Goal: Contribute content: Contribute content

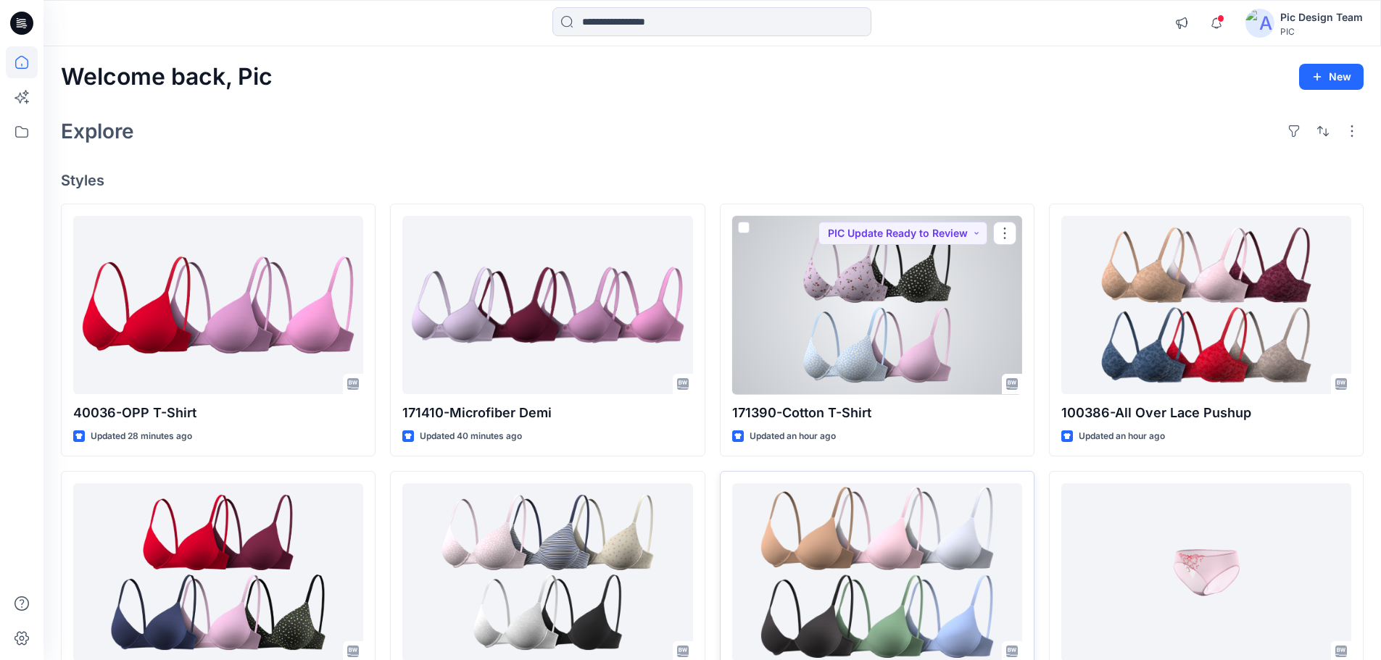
scroll to position [362, 0]
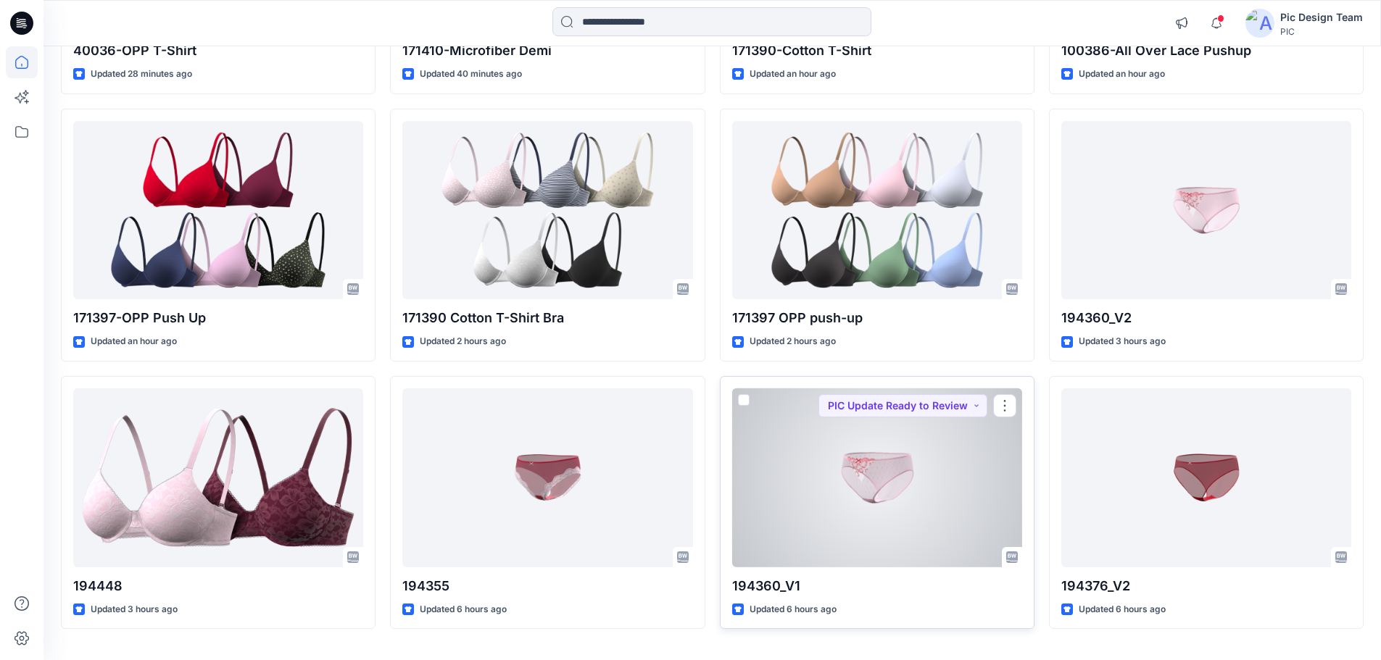
click at [846, 484] on div at bounding box center [877, 478] width 290 height 179
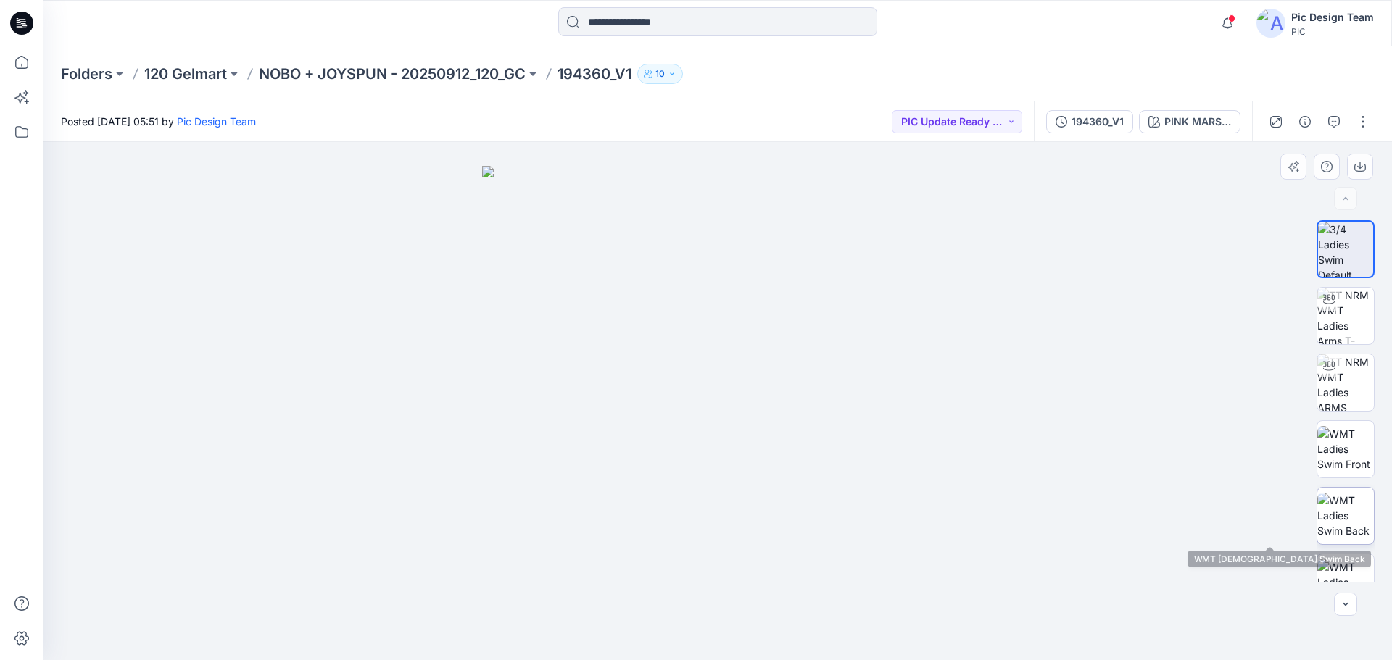
click at [1339, 521] on img at bounding box center [1345, 516] width 57 height 46
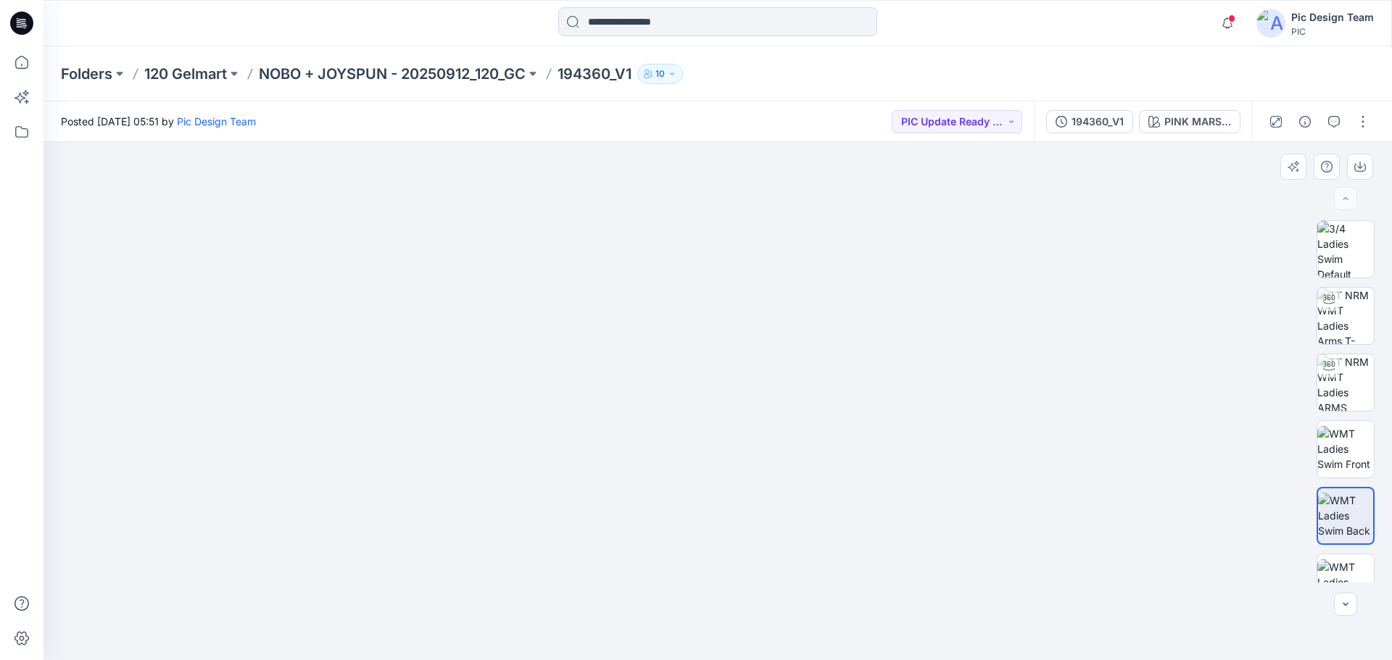
drag, startPoint x: 665, startPoint y: 586, endPoint x: 642, endPoint y: 247, distance: 339.3
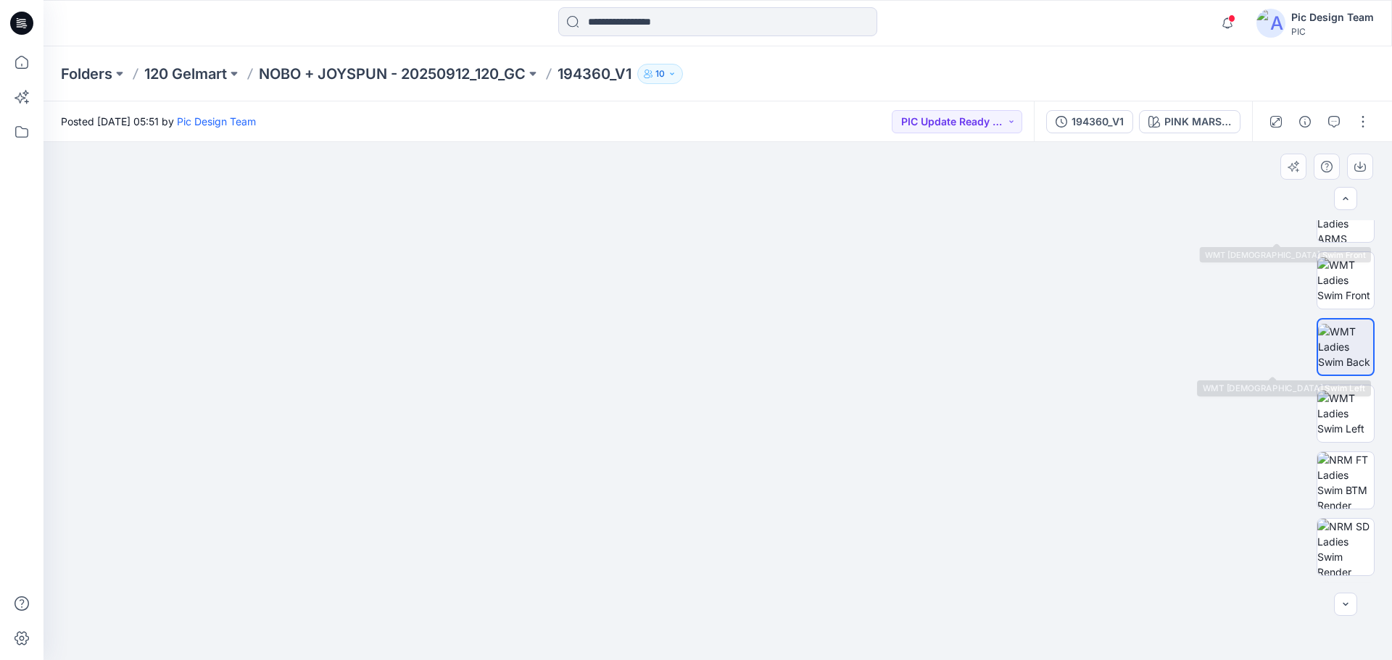
scroll to position [296, 0]
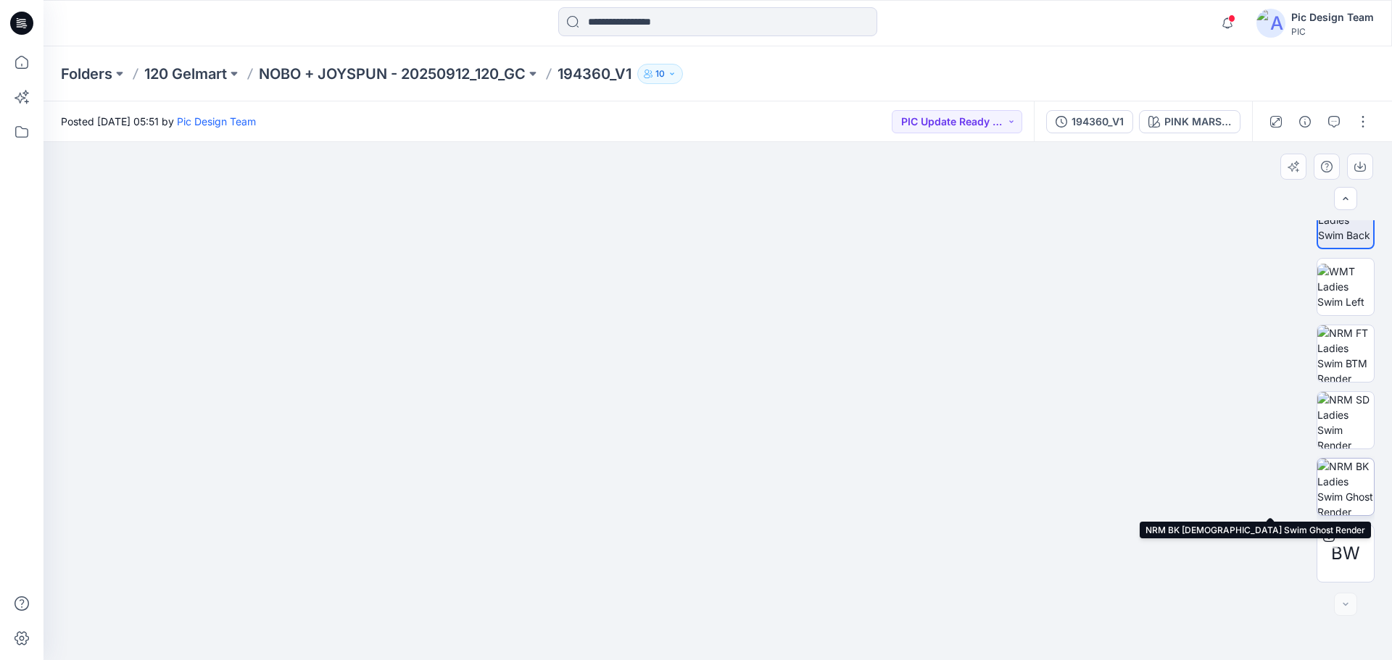
click at [1353, 480] on img at bounding box center [1345, 487] width 57 height 57
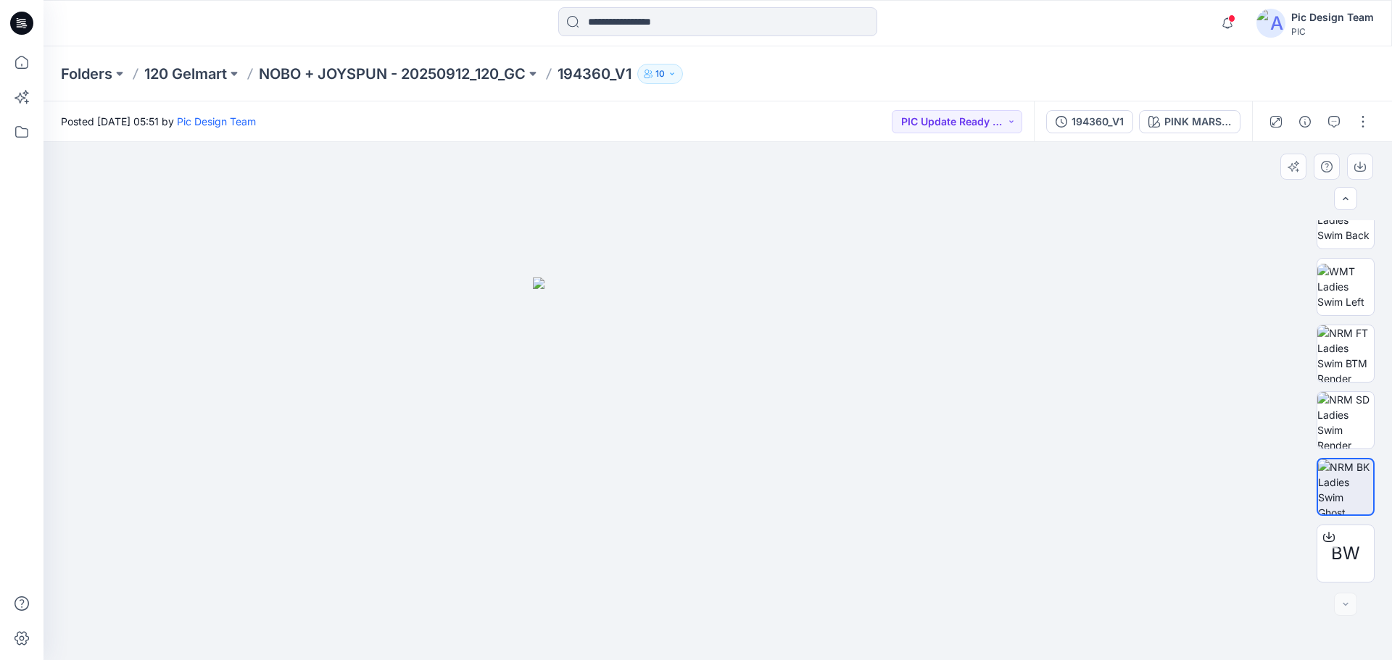
drag, startPoint x: 568, startPoint y: 361, endPoint x: 1149, endPoint y: 537, distance: 606.8
click at [1153, 491] on div at bounding box center [717, 401] width 1348 height 518
click at [1340, 349] on img at bounding box center [1345, 353] width 57 height 57
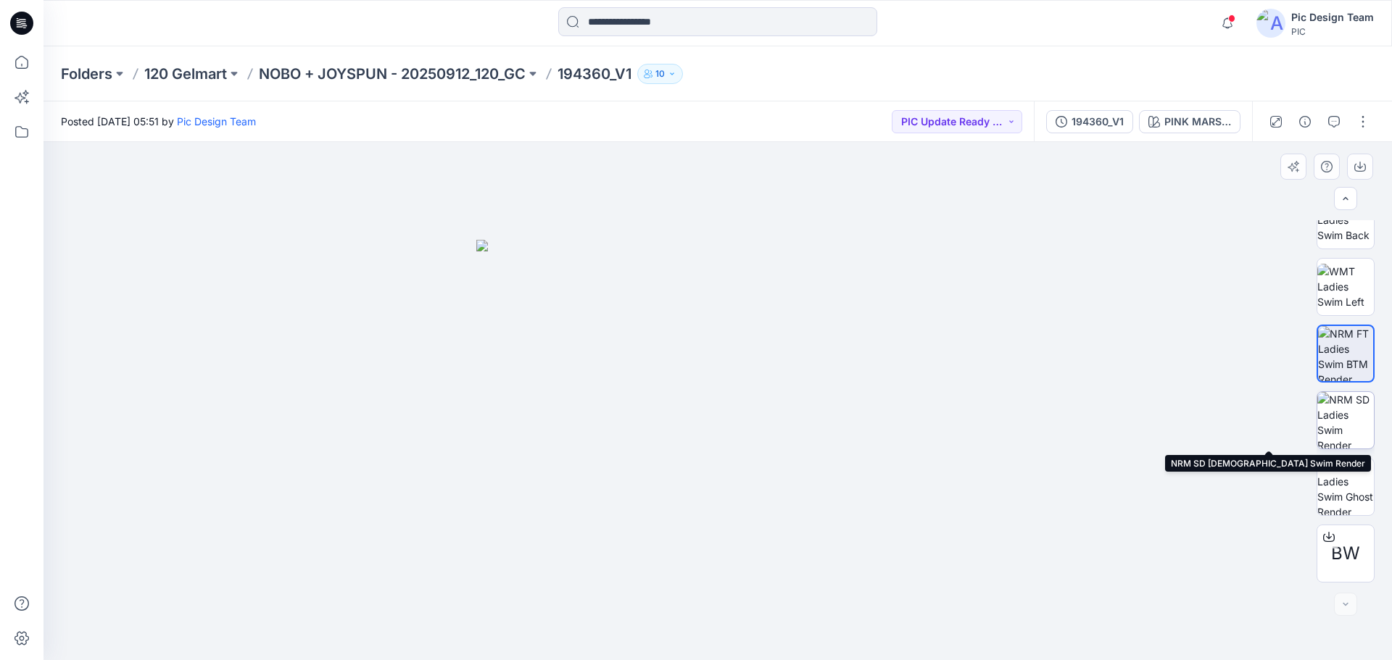
click at [1345, 418] on img at bounding box center [1345, 420] width 57 height 57
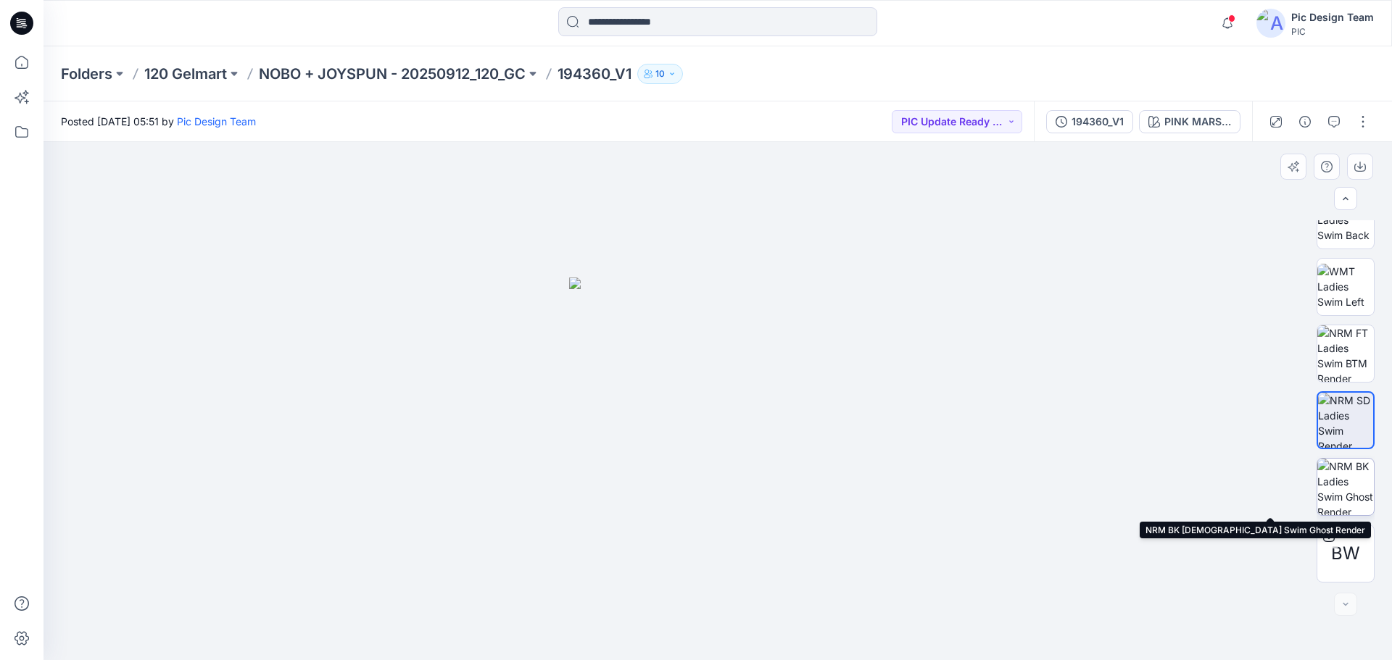
click at [1357, 488] on img at bounding box center [1345, 487] width 57 height 57
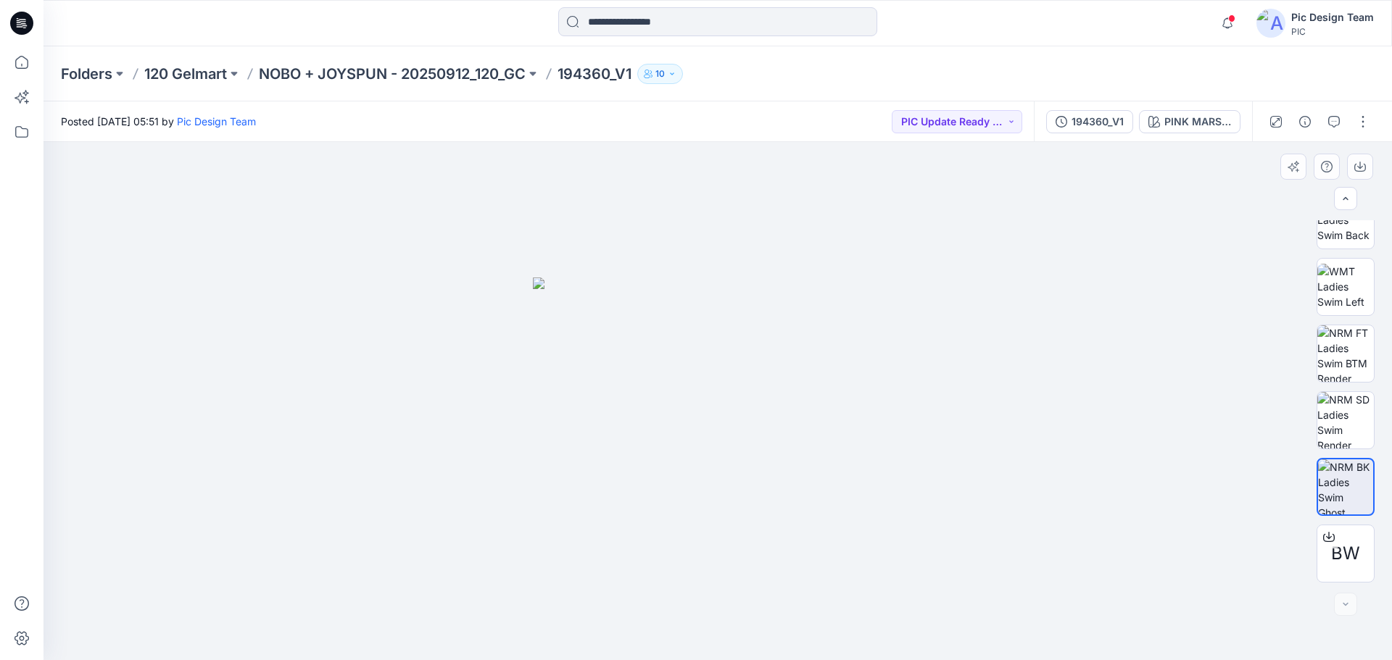
drag, startPoint x: 830, startPoint y: 257, endPoint x: 839, endPoint y: 235, distance: 23.7
click at [1001, 258] on div at bounding box center [717, 401] width 1348 height 518
click at [1339, 352] on img at bounding box center [1345, 353] width 57 height 57
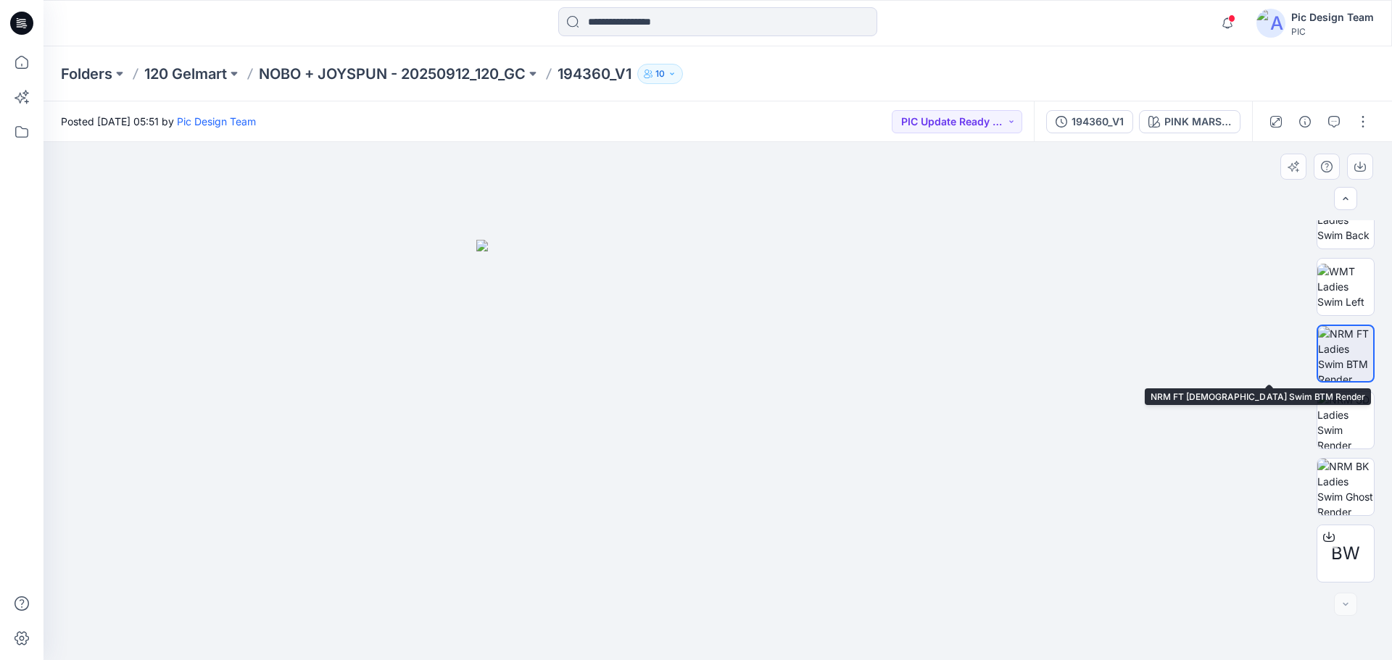
scroll to position [6, 0]
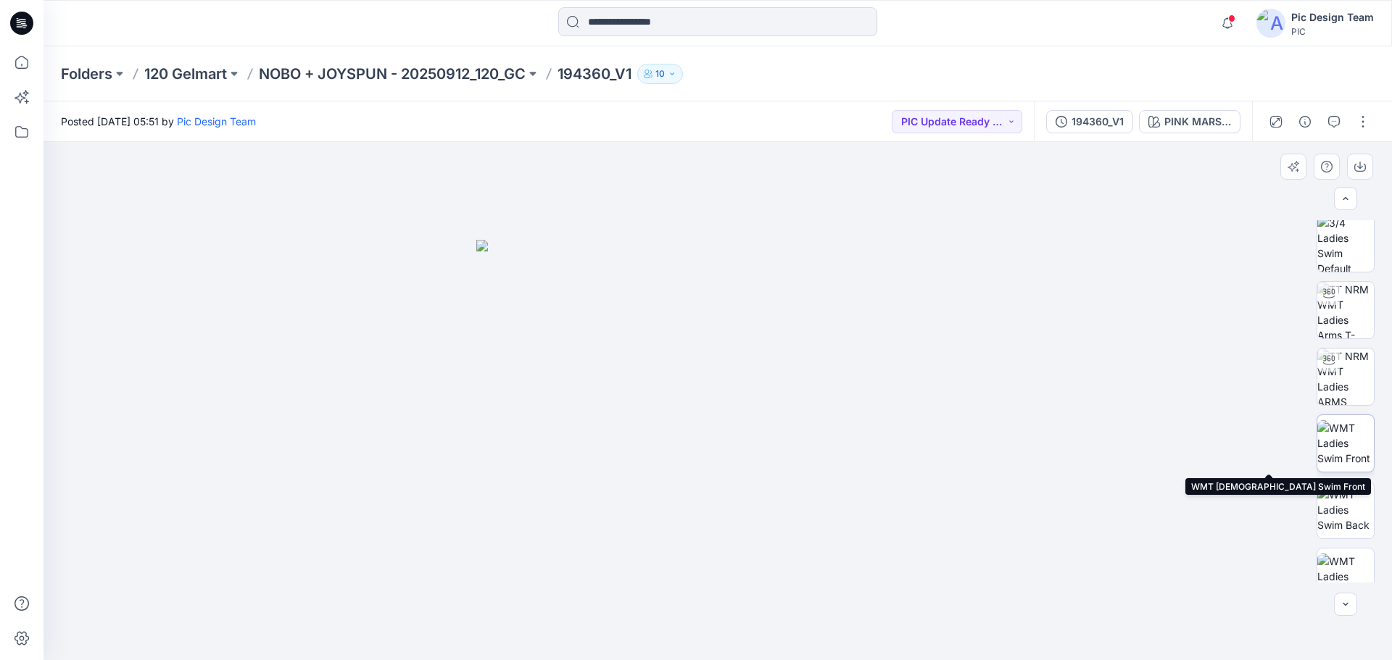
click at [1340, 451] on img at bounding box center [1345, 443] width 57 height 46
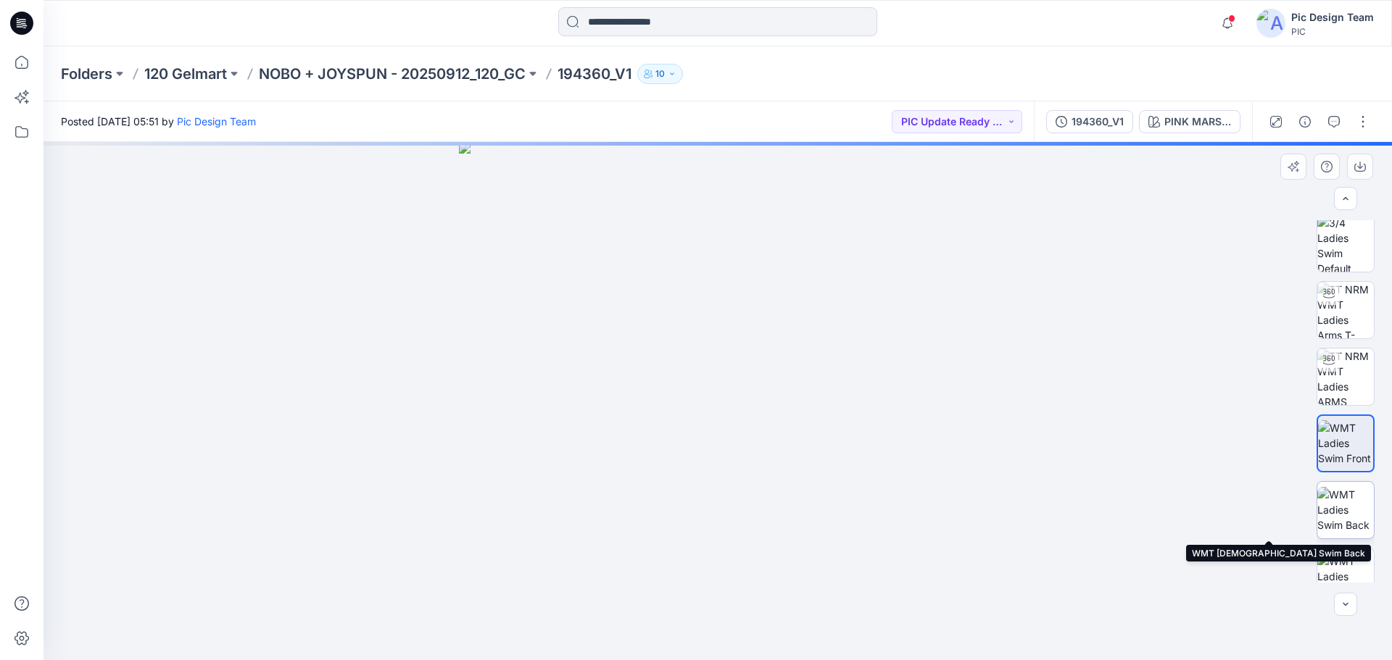
click at [1337, 510] on img at bounding box center [1345, 510] width 57 height 46
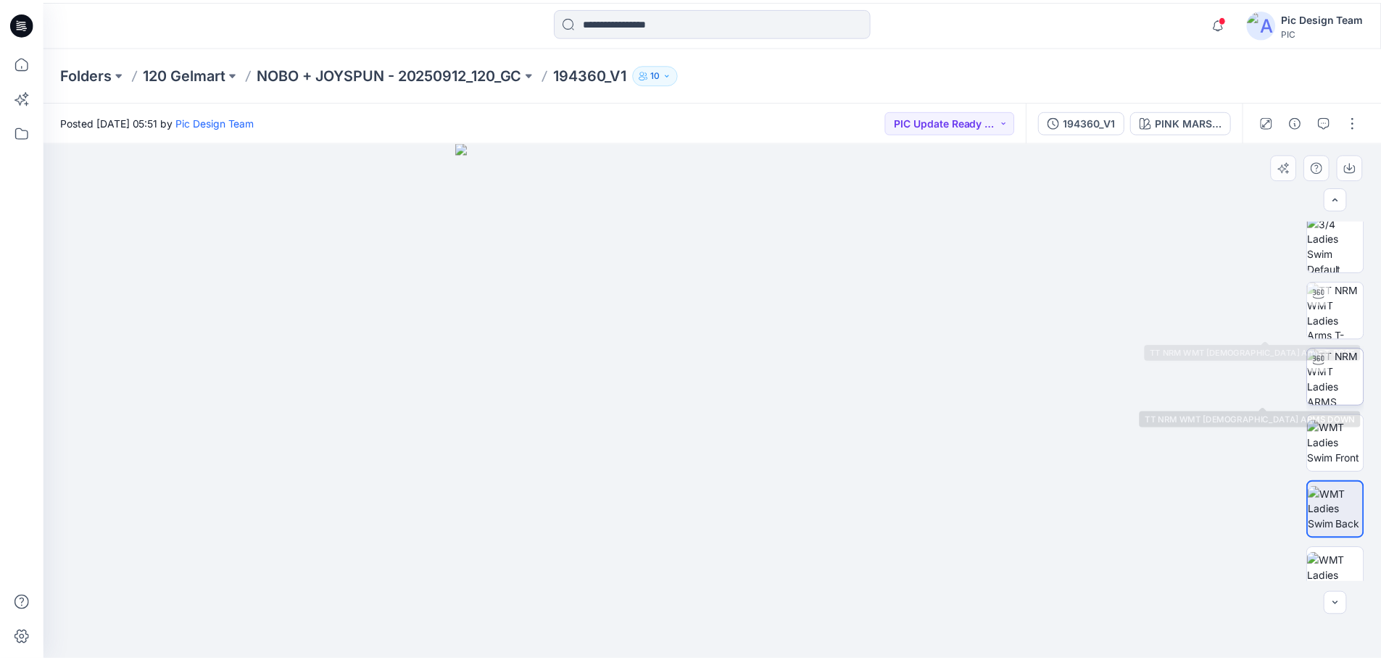
scroll to position [0, 0]
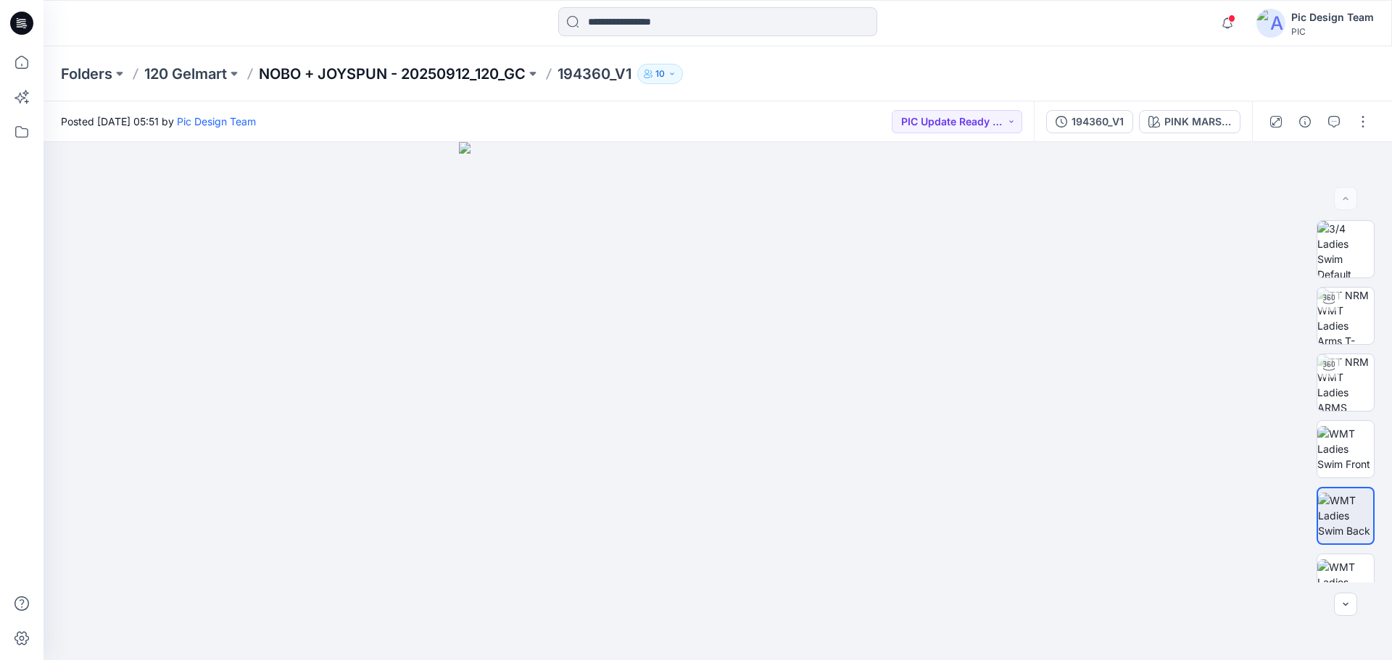
click at [337, 75] on p "NOBO + JOYSPUN - 20250912_120_GC" at bounding box center [392, 74] width 267 height 20
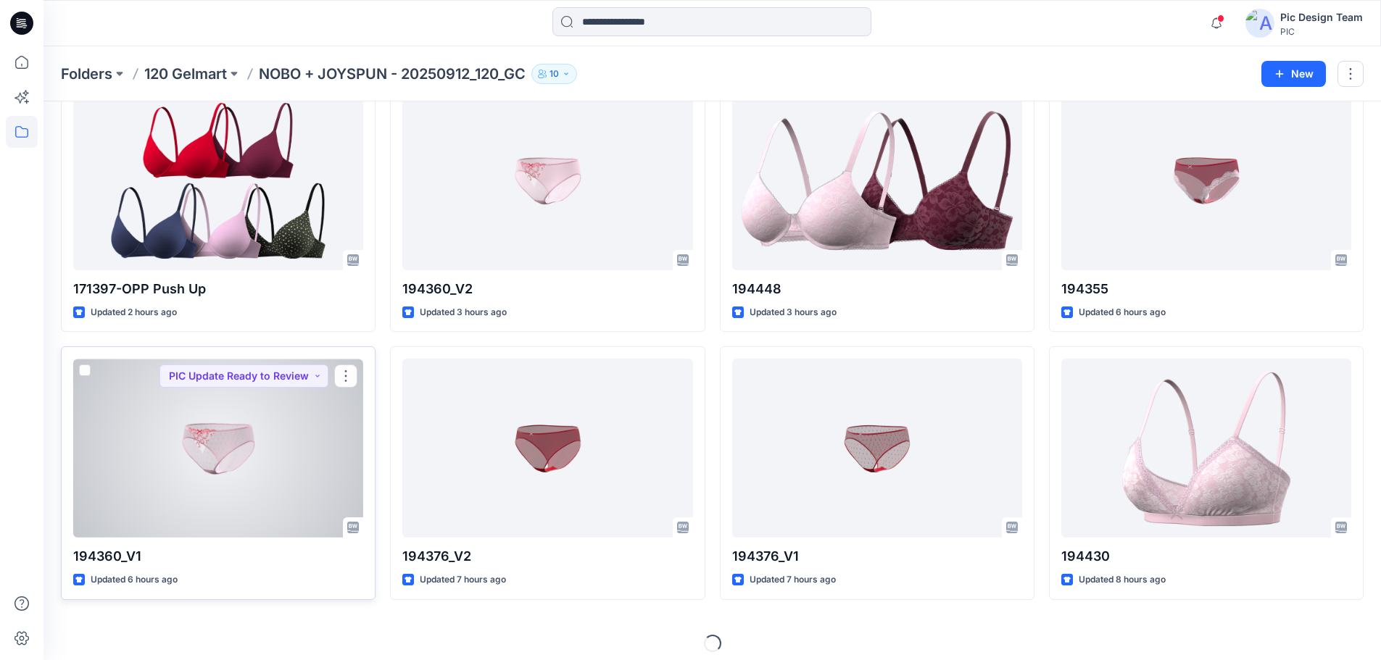
scroll to position [360, 0]
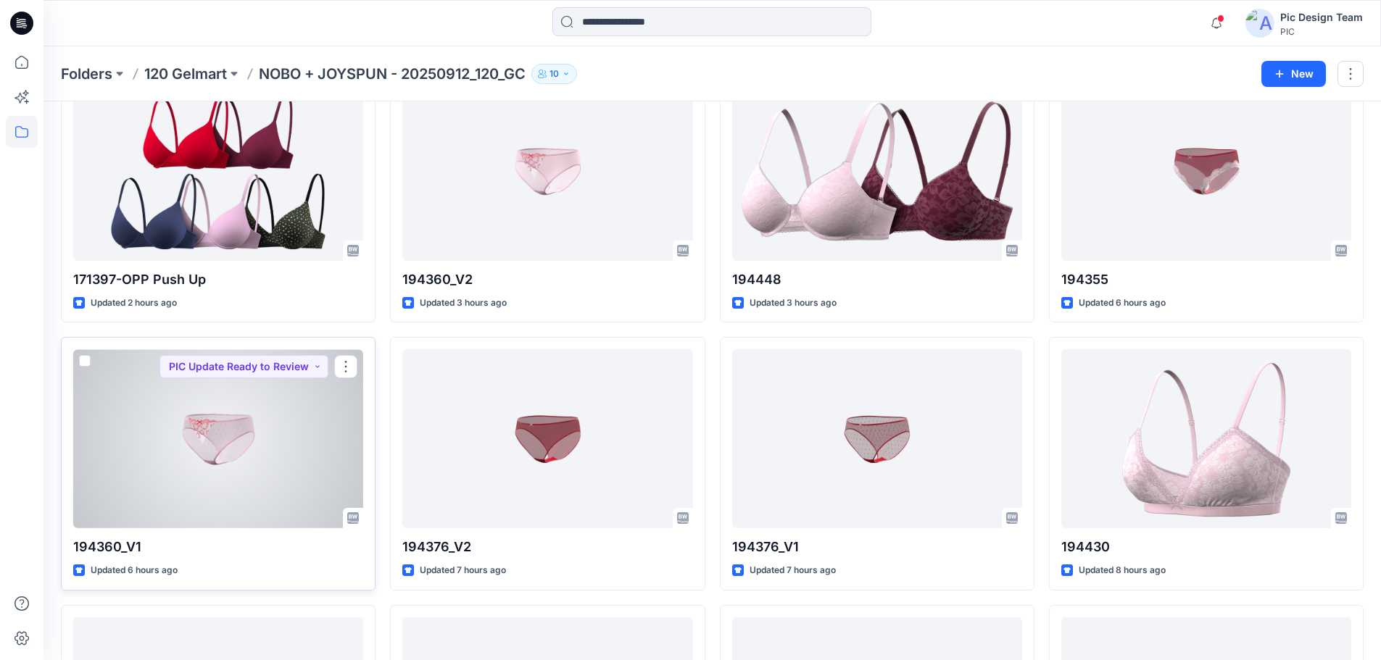
click at [225, 428] on div at bounding box center [218, 438] width 290 height 179
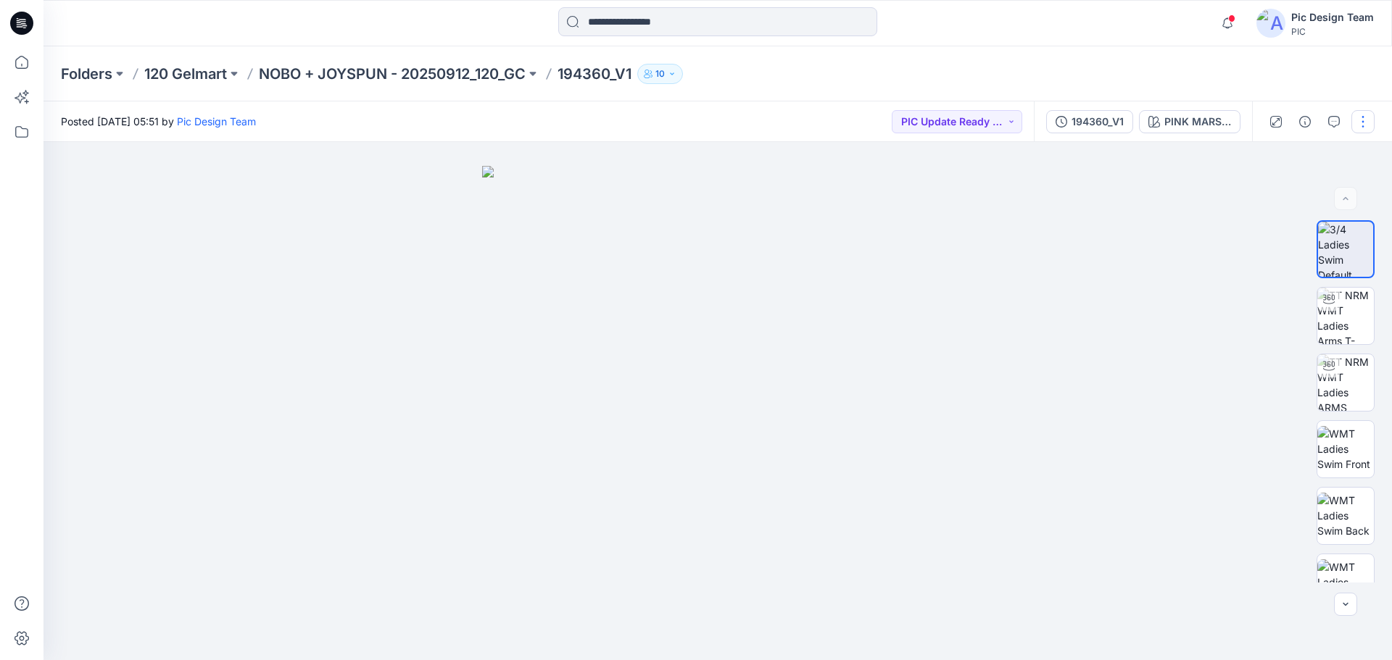
click at [1361, 129] on button "button" at bounding box center [1362, 121] width 23 height 23
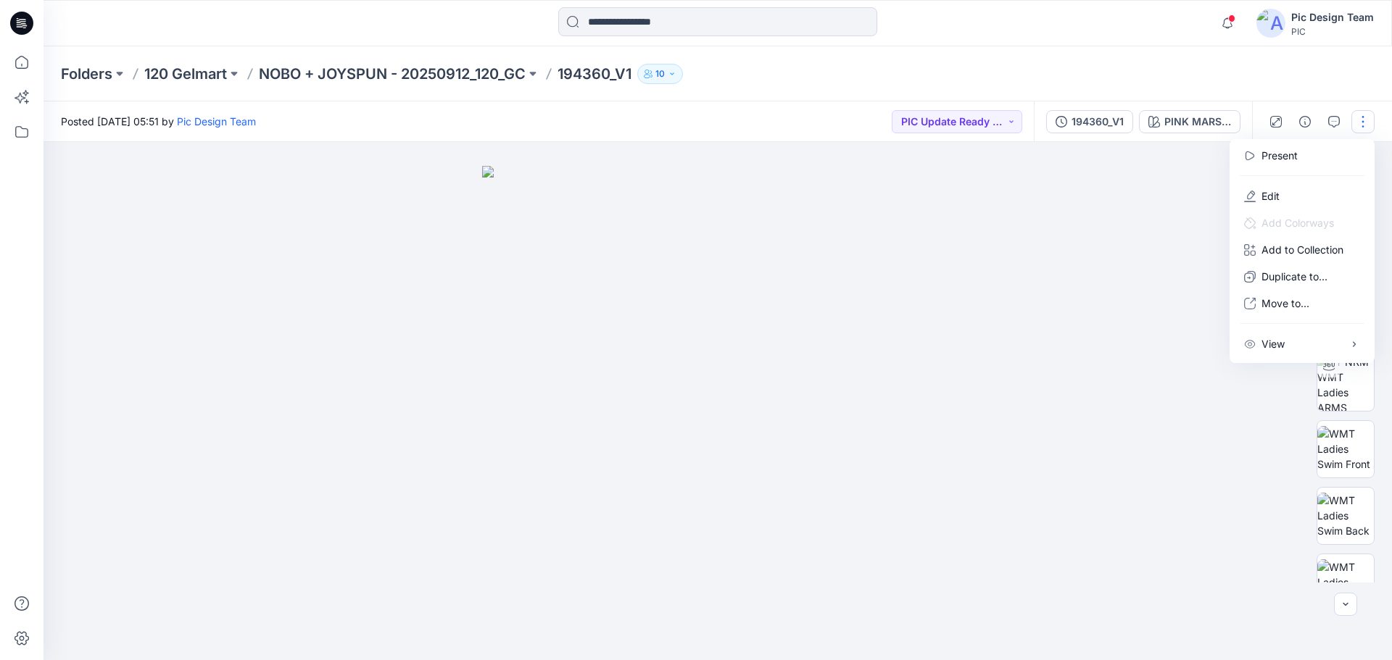
click at [1203, 192] on div at bounding box center [717, 401] width 1348 height 518
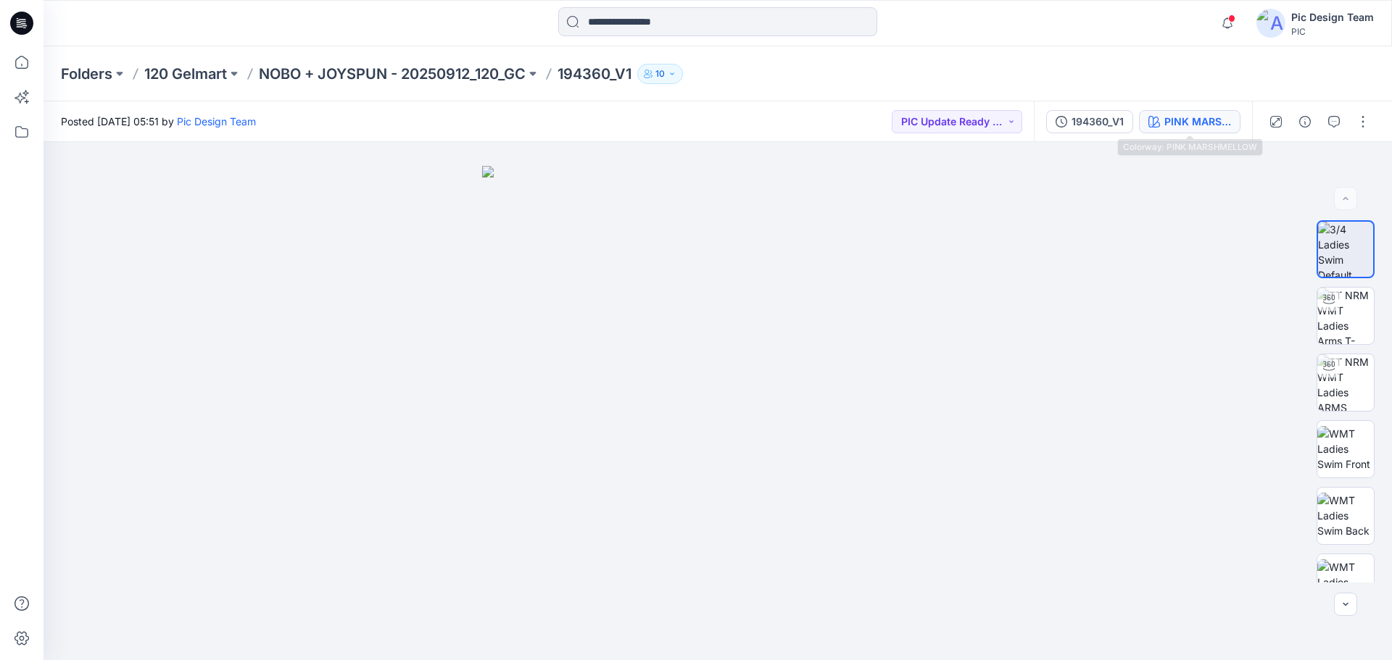
click at [1187, 124] on div "PINK MARSHMELLOW" at bounding box center [1197, 122] width 67 height 16
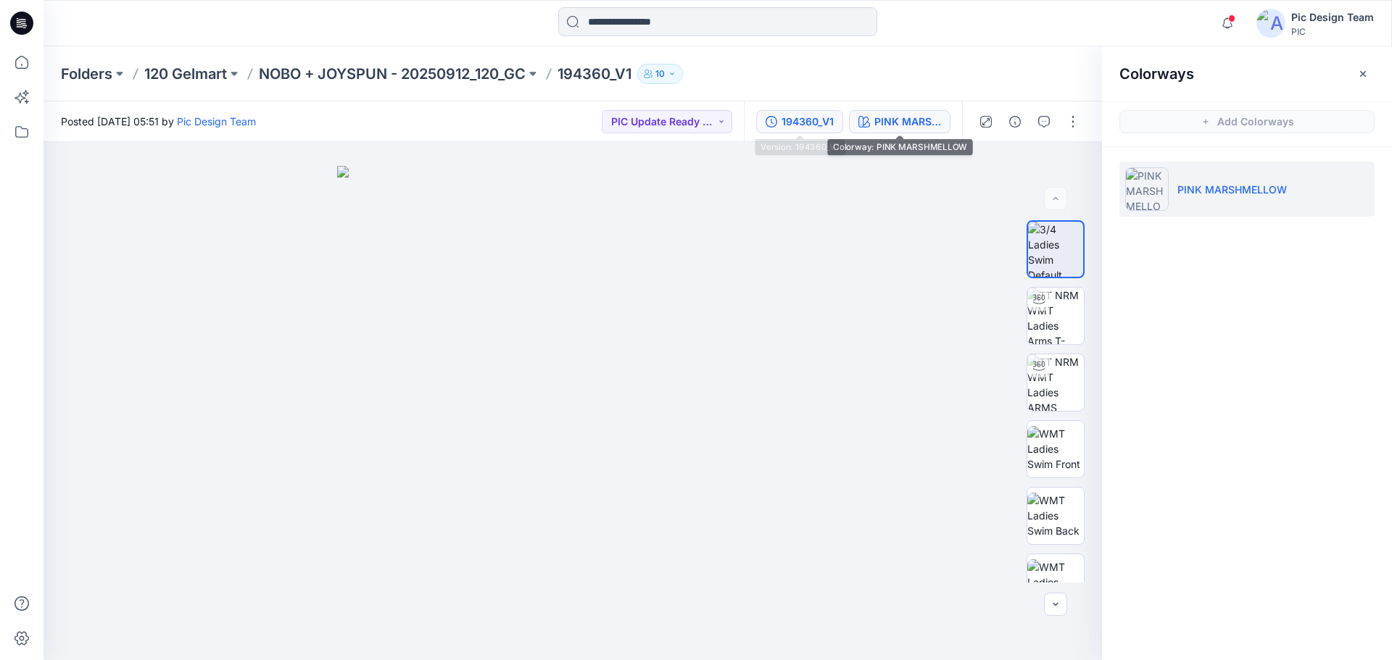
click at [807, 115] on div "194360_V1" at bounding box center [807, 122] width 52 height 16
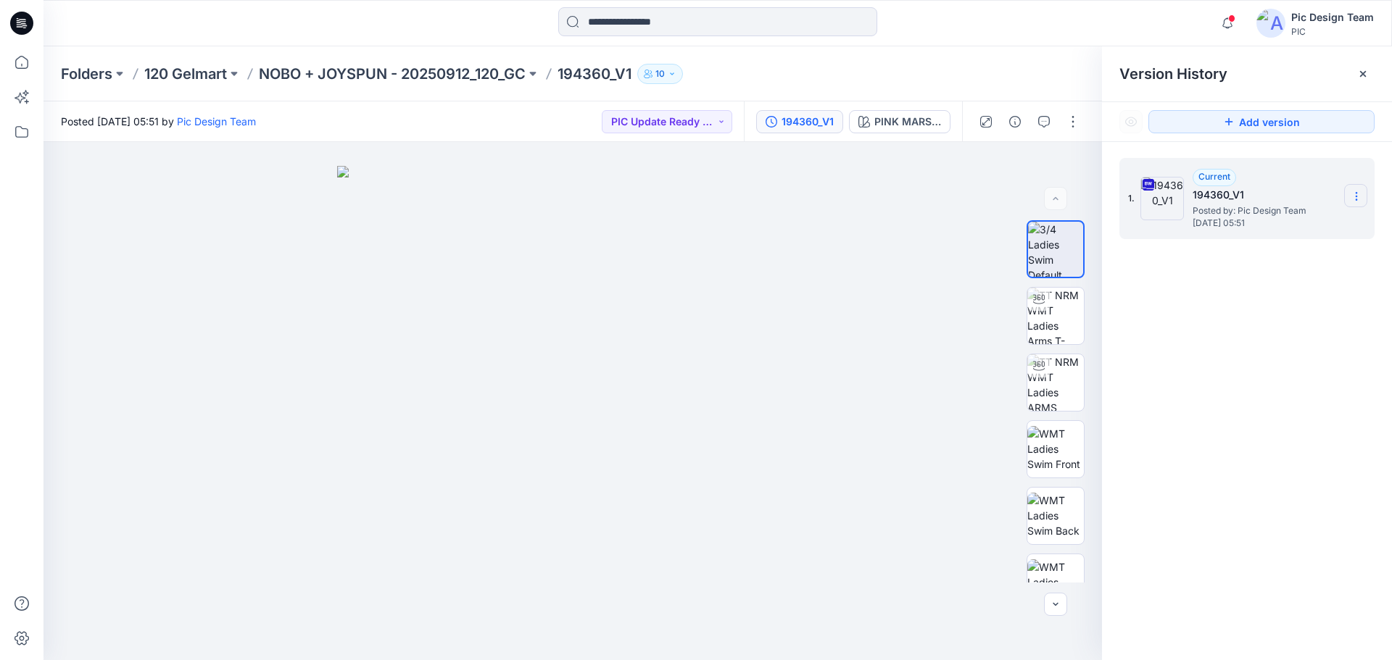
click at [1356, 196] on icon at bounding box center [1356, 196] width 1 height 1
click at [1260, 343] on div "1. Current 194360_V1 Posted by: Pic Design Team Thursday, September 25, 2025 05…" at bounding box center [1247, 411] width 290 height 539
click at [1354, 196] on icon at bounding box center [1356, 197] width 12 height 12
drag, startPoint x: 1228, startPoint y: 333, endPoint x: 1231, endPoint y: 183, distance: 150.1
click at [1229, 333] on div "1. Current 194360_V1 Posted by: Pic Design Team Thursday, September 25, 2025 05…" at bounding box center [1247, 411] width 290 height 539
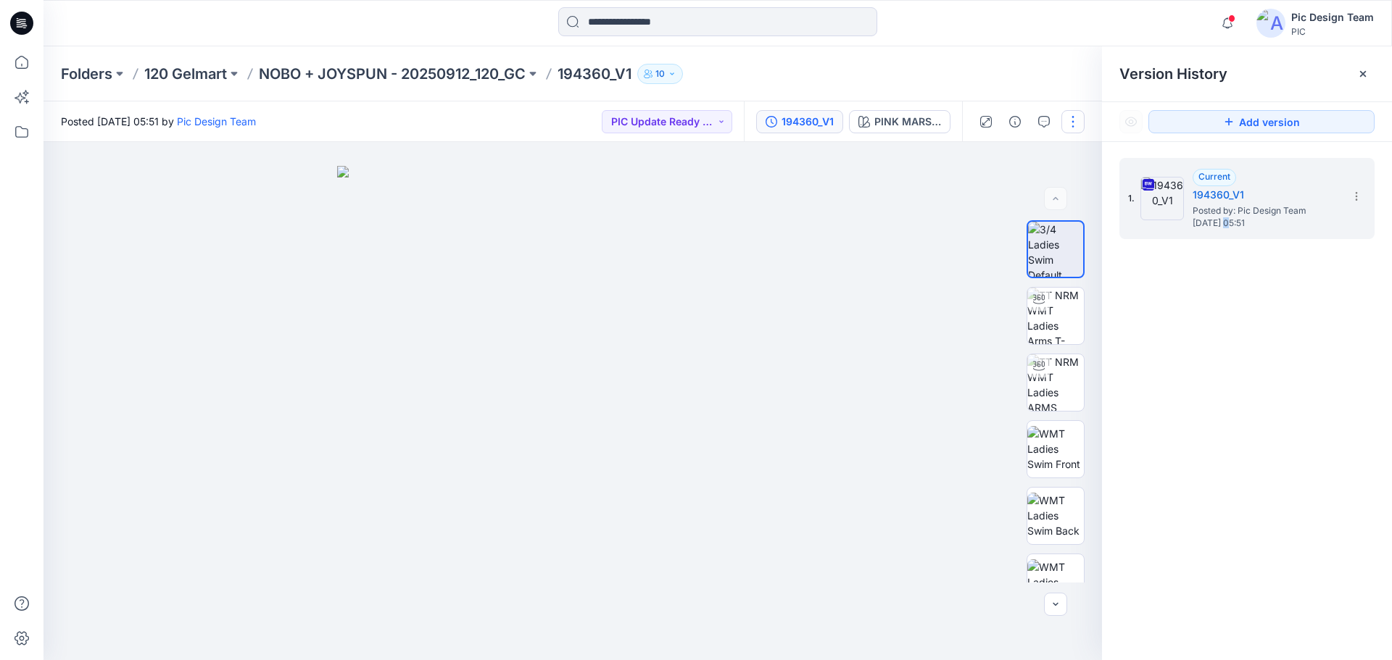
click at [1062, 125] on button "button" at bounding box center [1072, 121] width 23 height 23
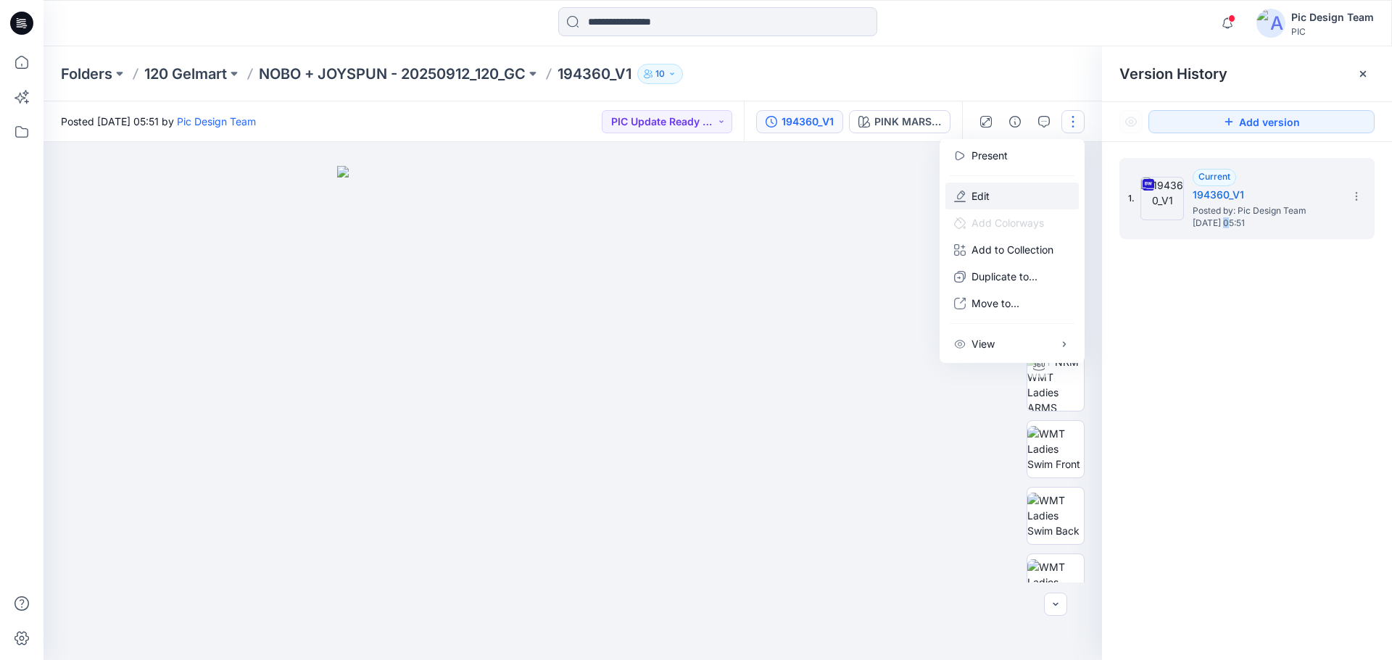
click at [1021, 190] on button "Edit" at bounding box center [1011, 196] width 133 height 27
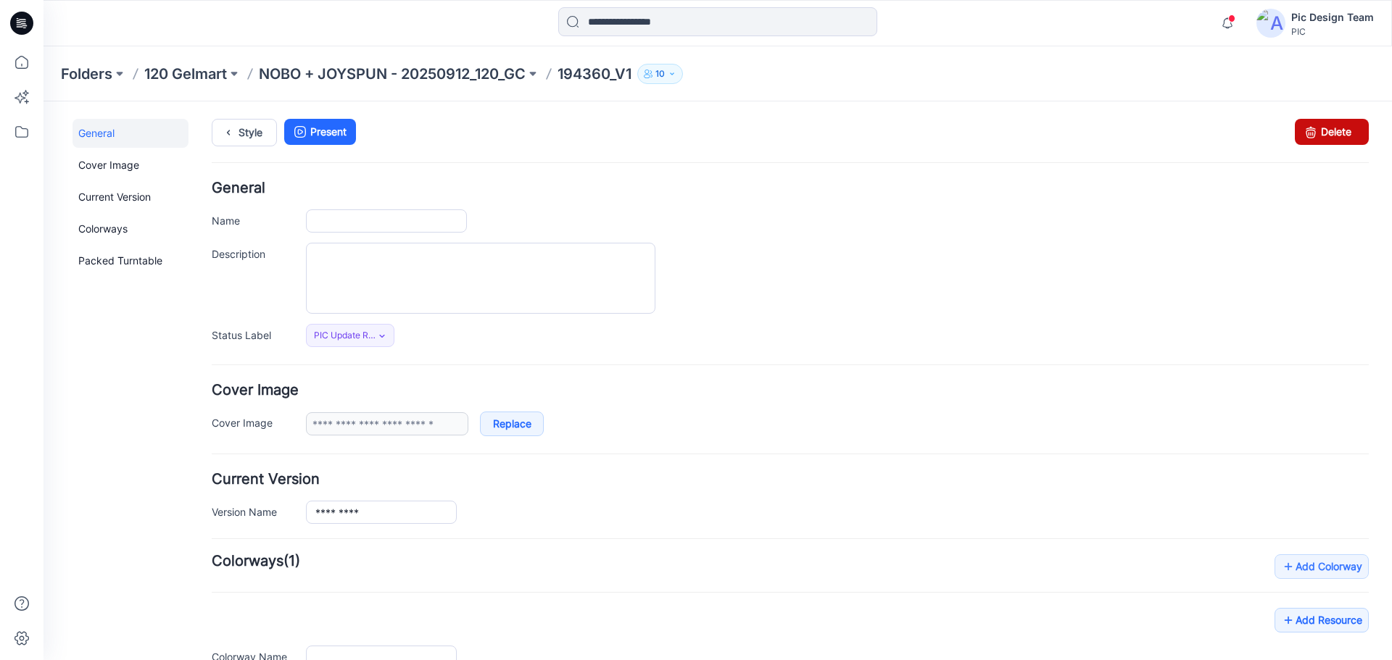
type input "*********"
type input "**********"
drag, startPoint x: 800, startPoint y: 155, endPoint x: 1307, endPoint y: 133, distance: 507.9
click at [1307, 133] on icon at bounding box center [1310, 132] width 20 height 26
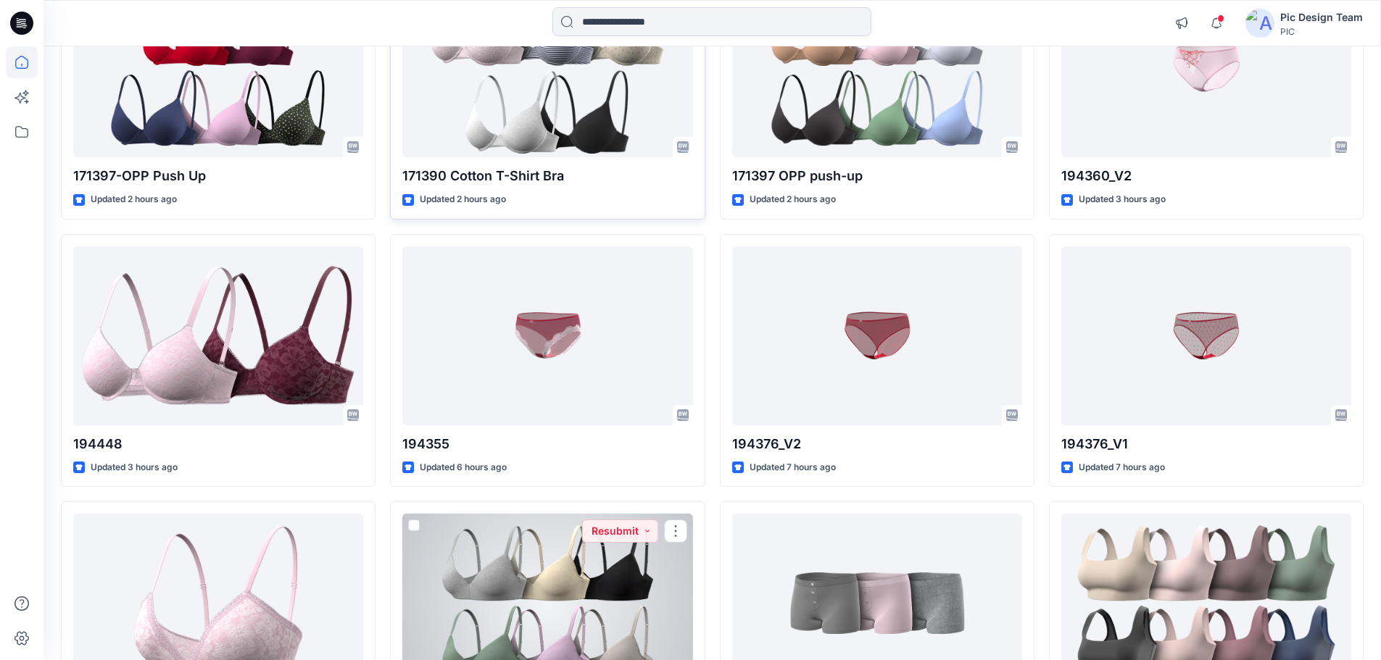
scroll to position [328, 0]
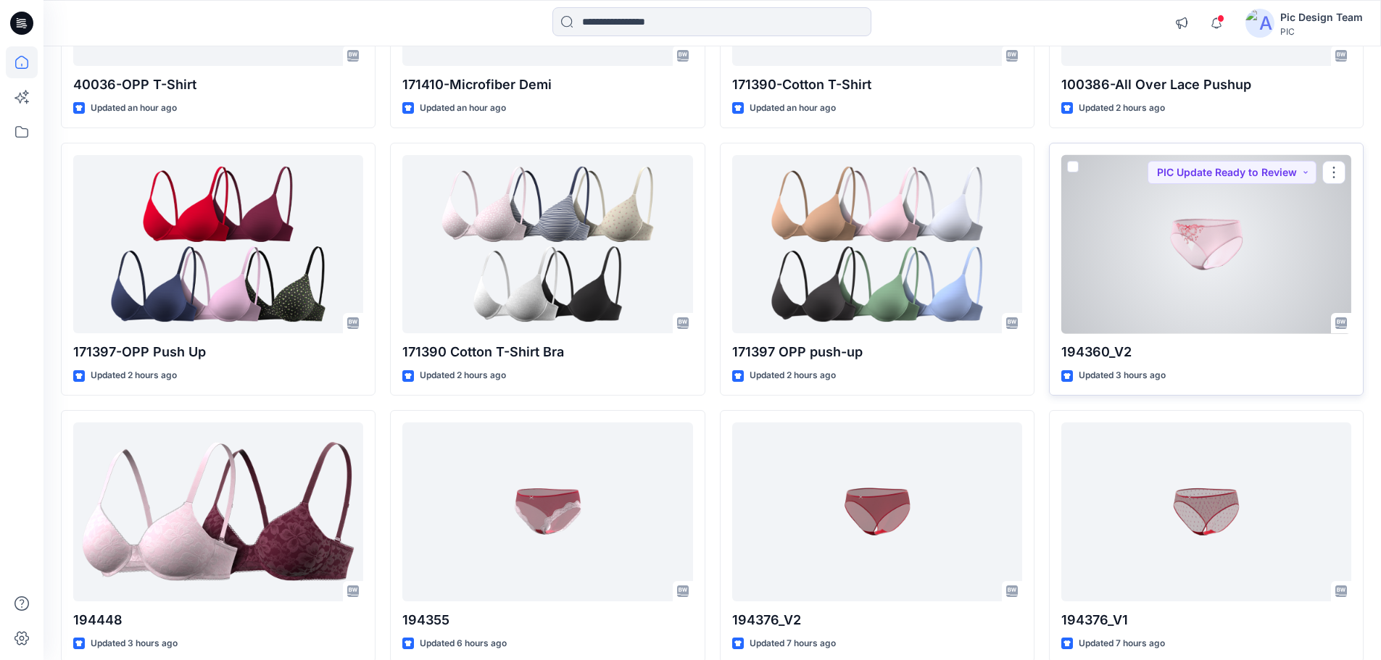
click at [1177, 265] on div at bounding box center [1206, 244] width 290 height 179
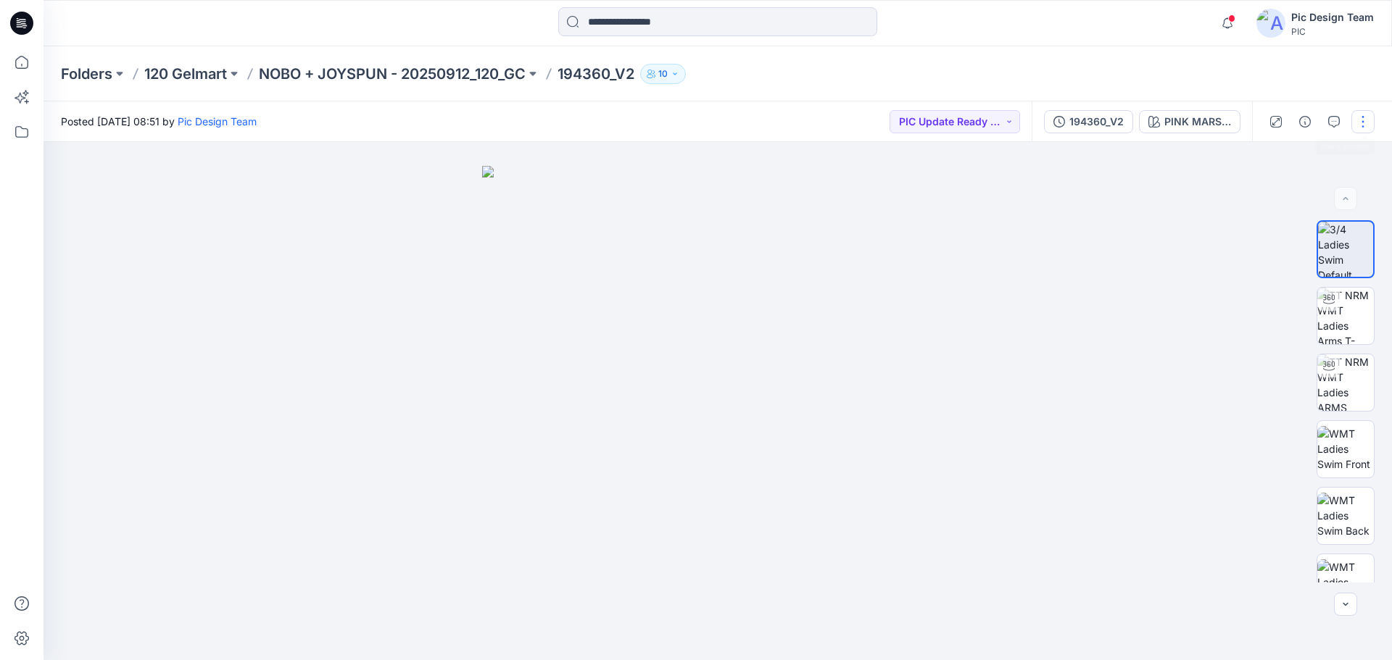
click at [1366, 118] on button "button" at bounding box center [1362, 121] width 23 height 23
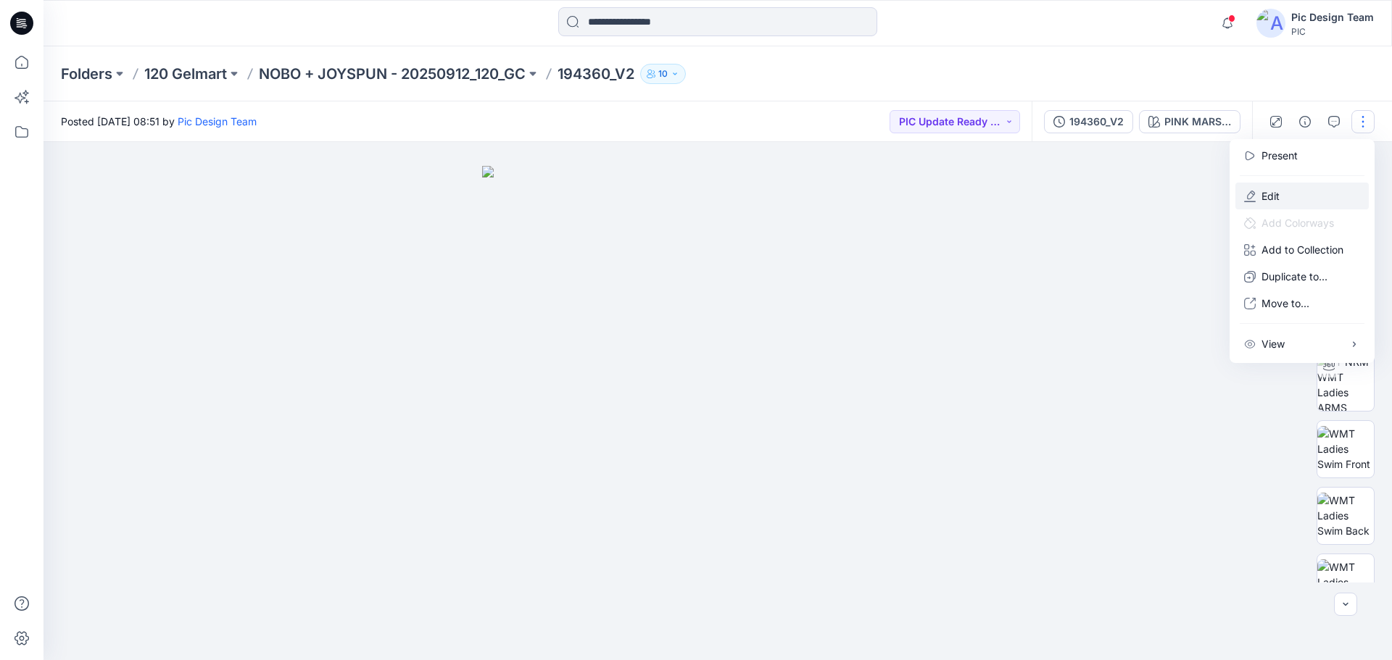
click at [1285, 199] on button "Edit" at bounding box center [1301, 196] width 133 height 27
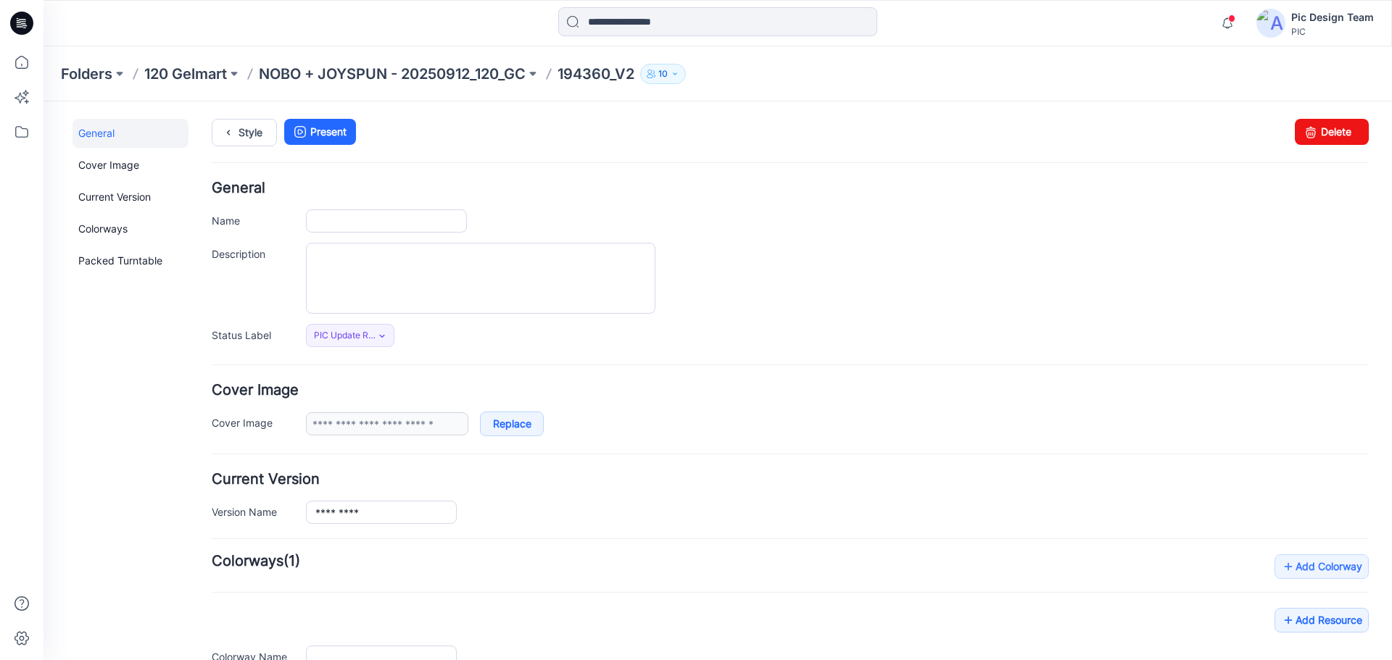
type input "*********"
type input "**********"
drag, startPoint x: 1305, startPoint y: 125, endPoint x: 798, endPoint y: 144, distance: 507.0
click at [1305, 125] on icon at bounding box center [1310, 132] width 20 height 26
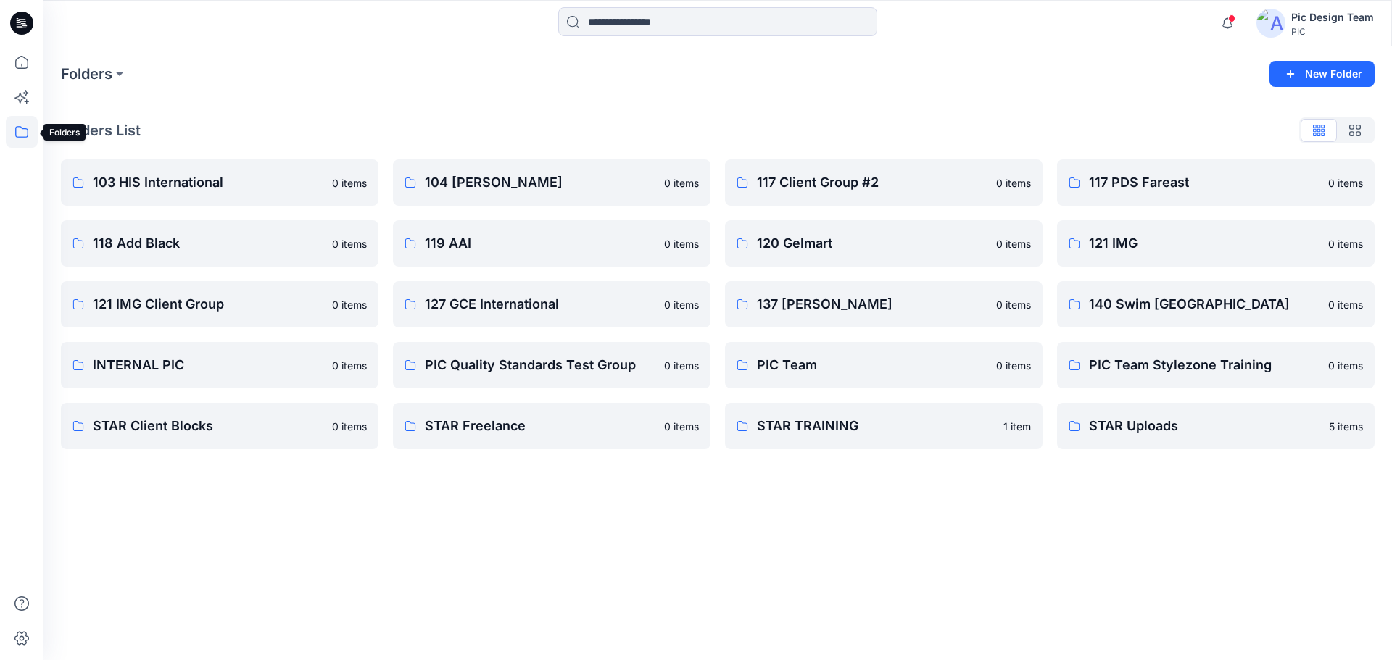
click at [19, 120] on icon at bounding box center [22, 132] width 32 height 32
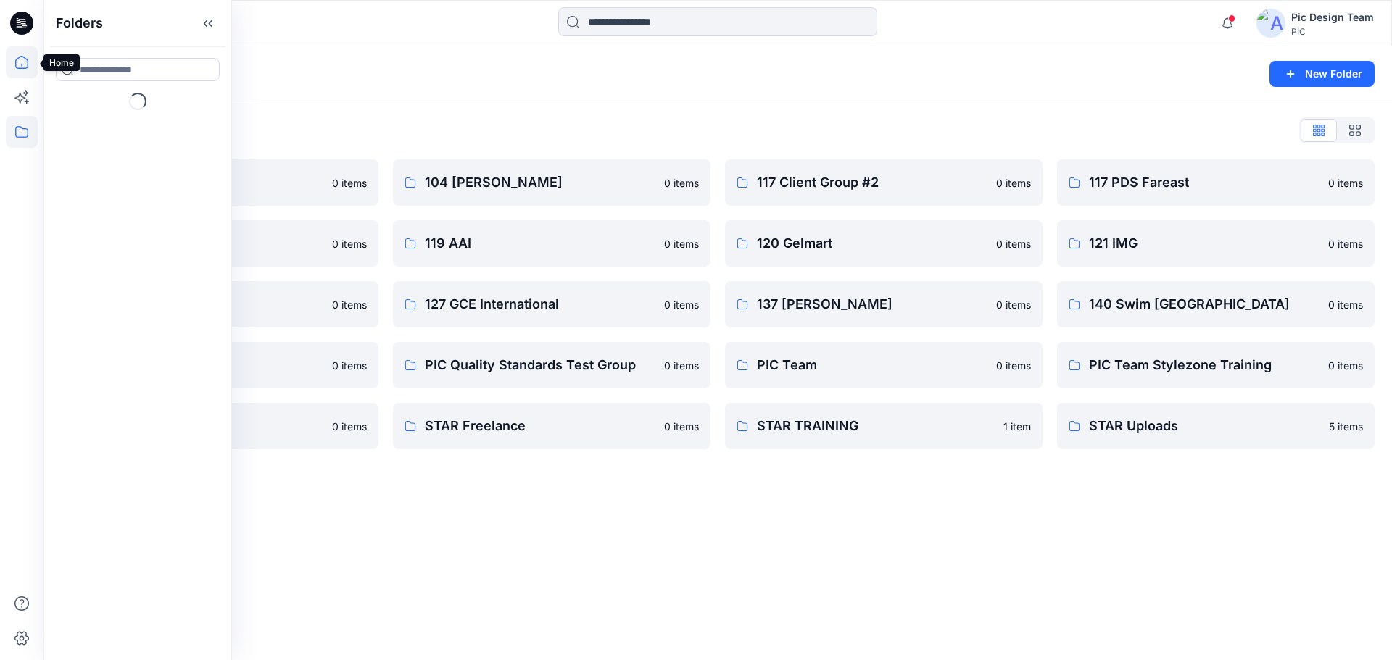
click at [6, 56] on icon at bounding box center [22, 62] width 32 height 32
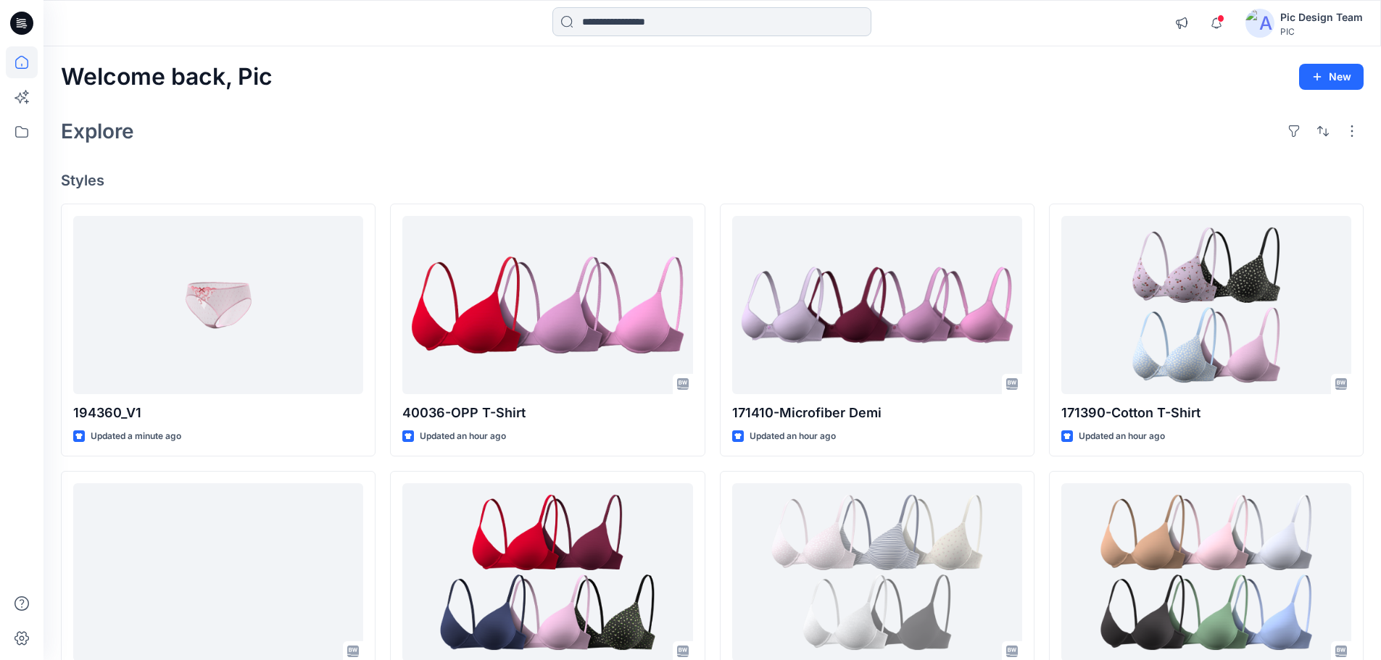
click at [674, 25] on input at bounding box center [711, 21] width 319 height 29
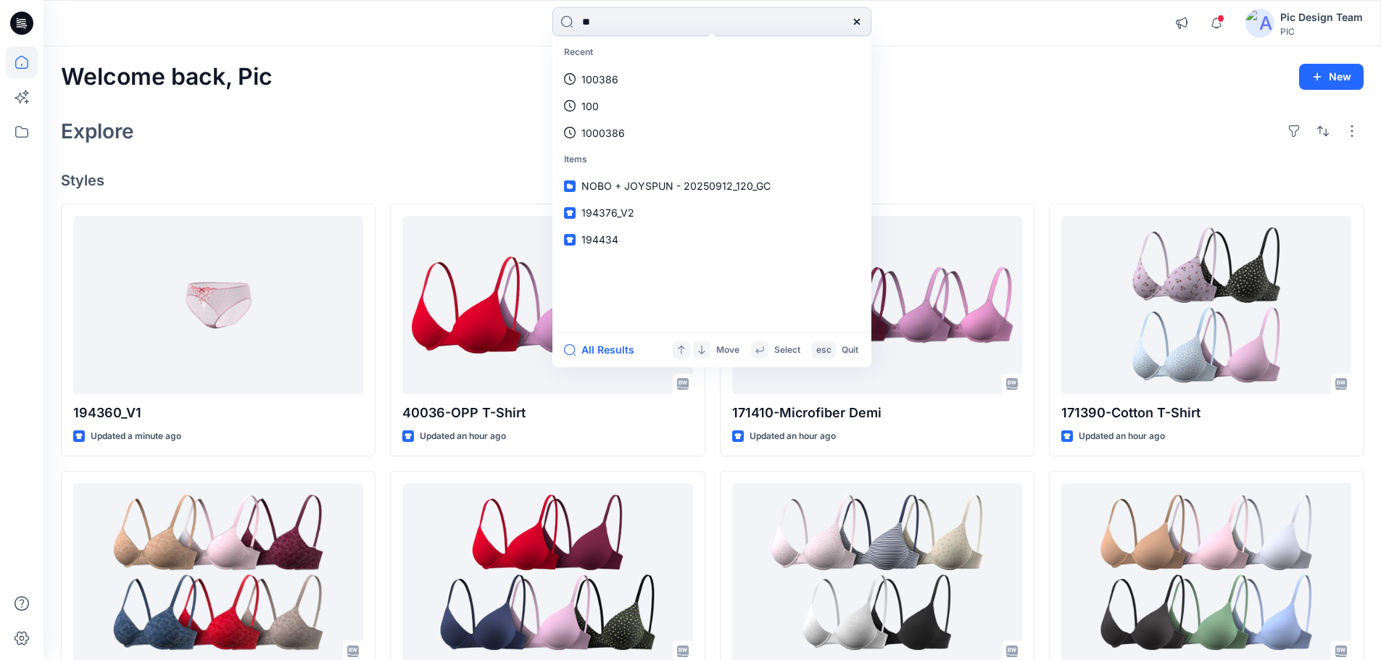
type input "***"
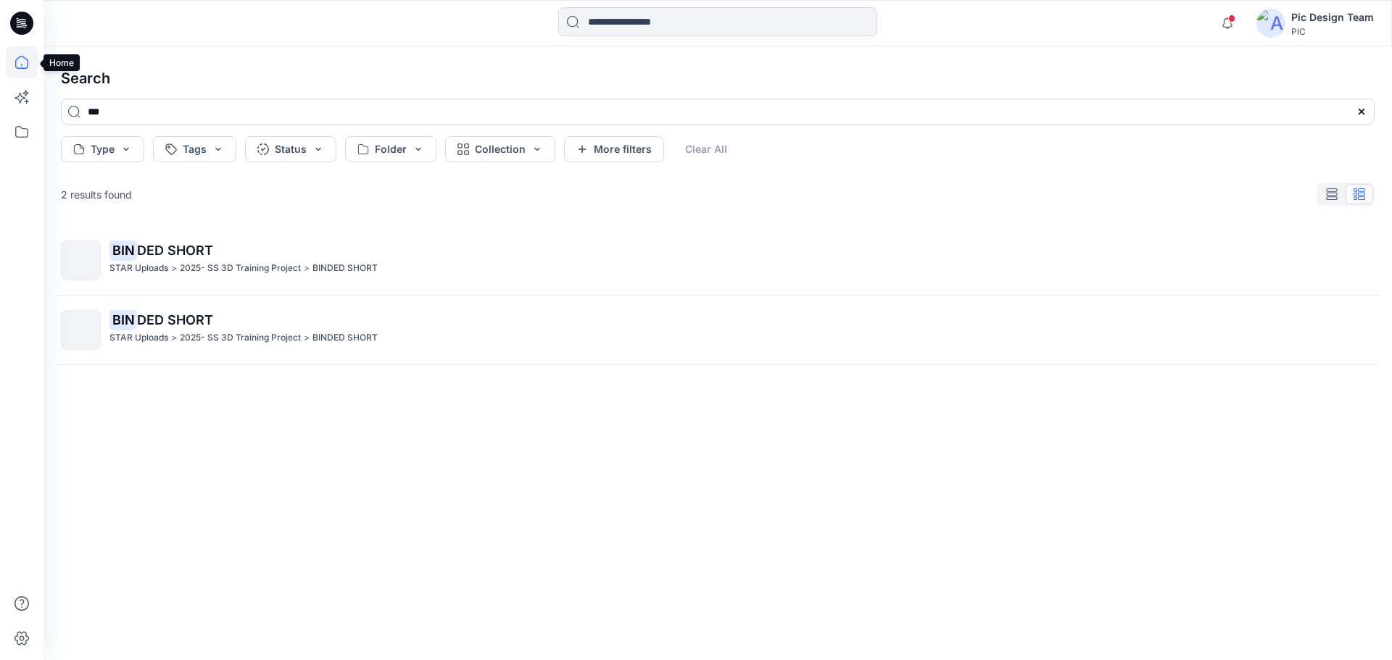
click at [21, 67] on icon at bounding box center [22, 62] width 32 height 32
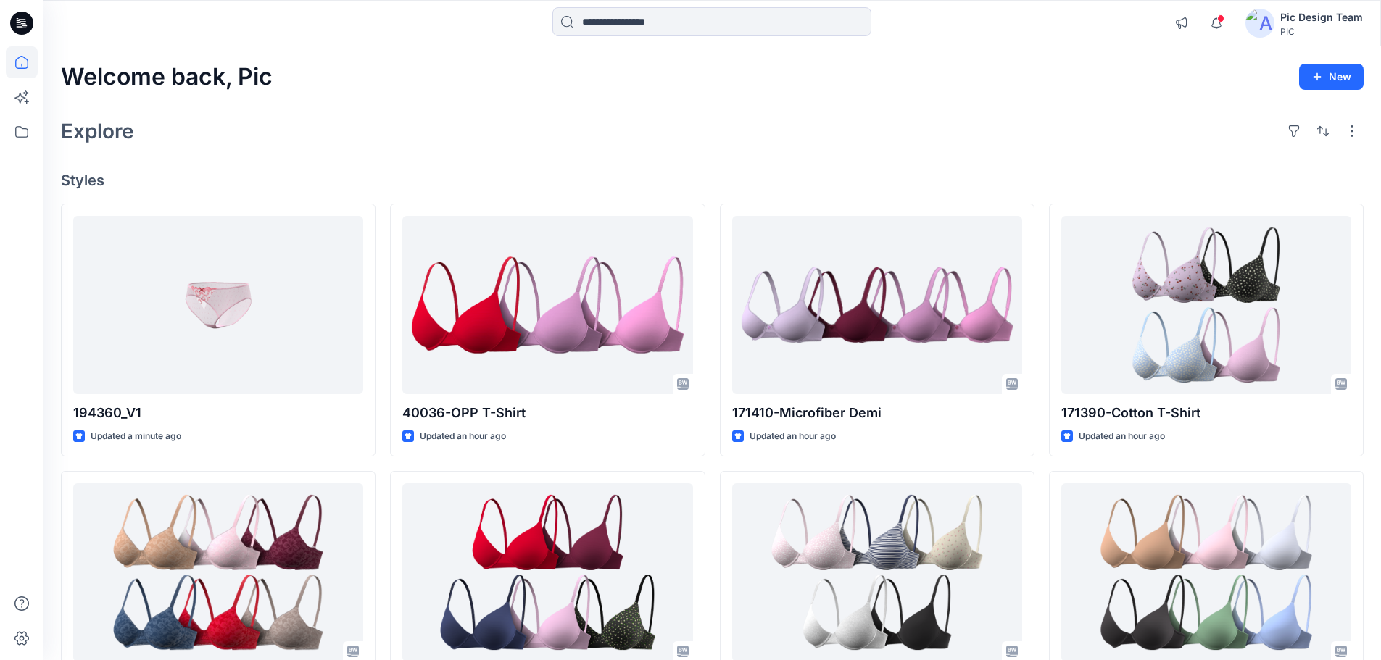
click at [20, 22] on icon at bounding box center [19, 22] width 4 height 1
click at [29, 129] on icon at bounding box center [22, 132] width 32 height 32
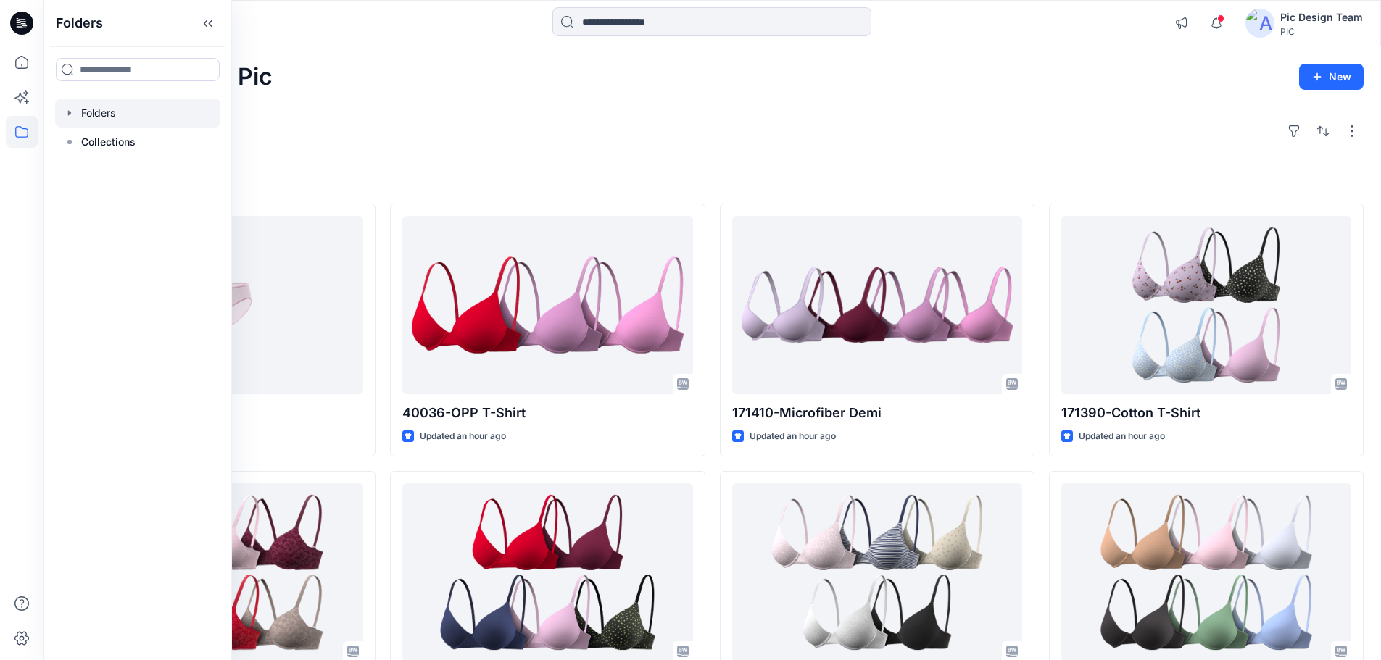
click at [70, 117] on icon "button" at bounding box center [70, 113] width 12 height 12
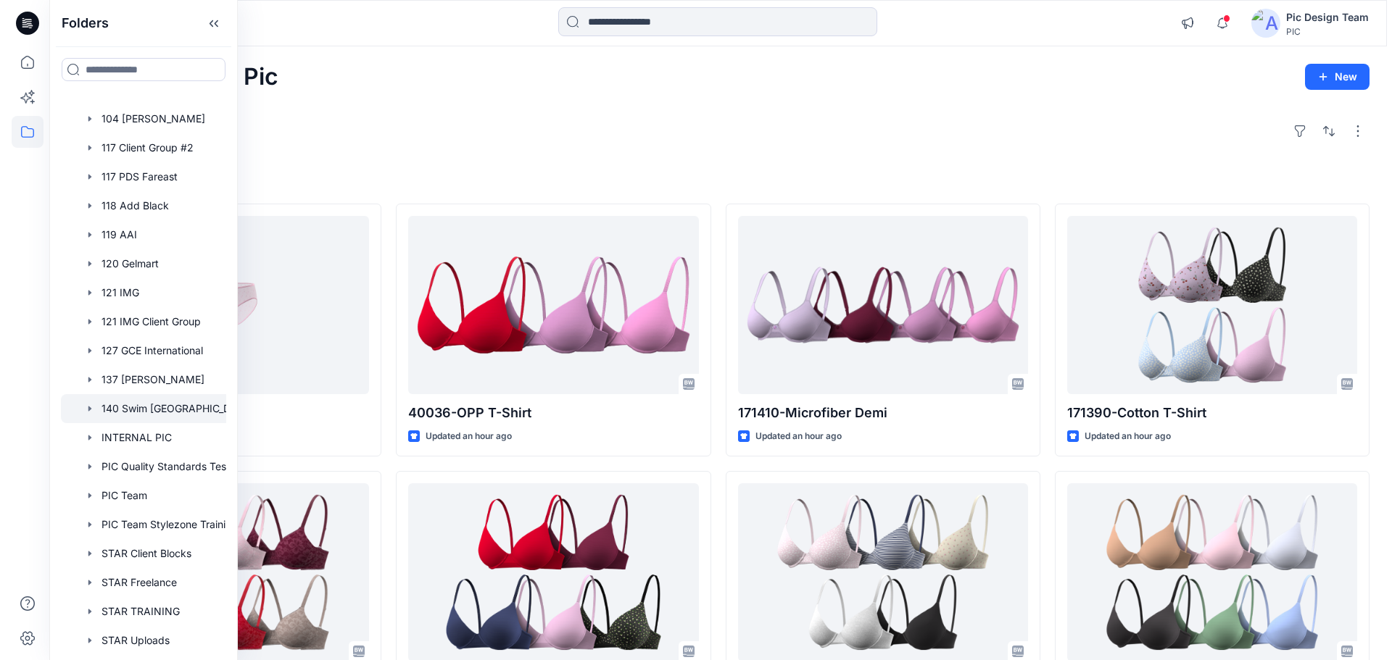
scroll to position [79, 0]
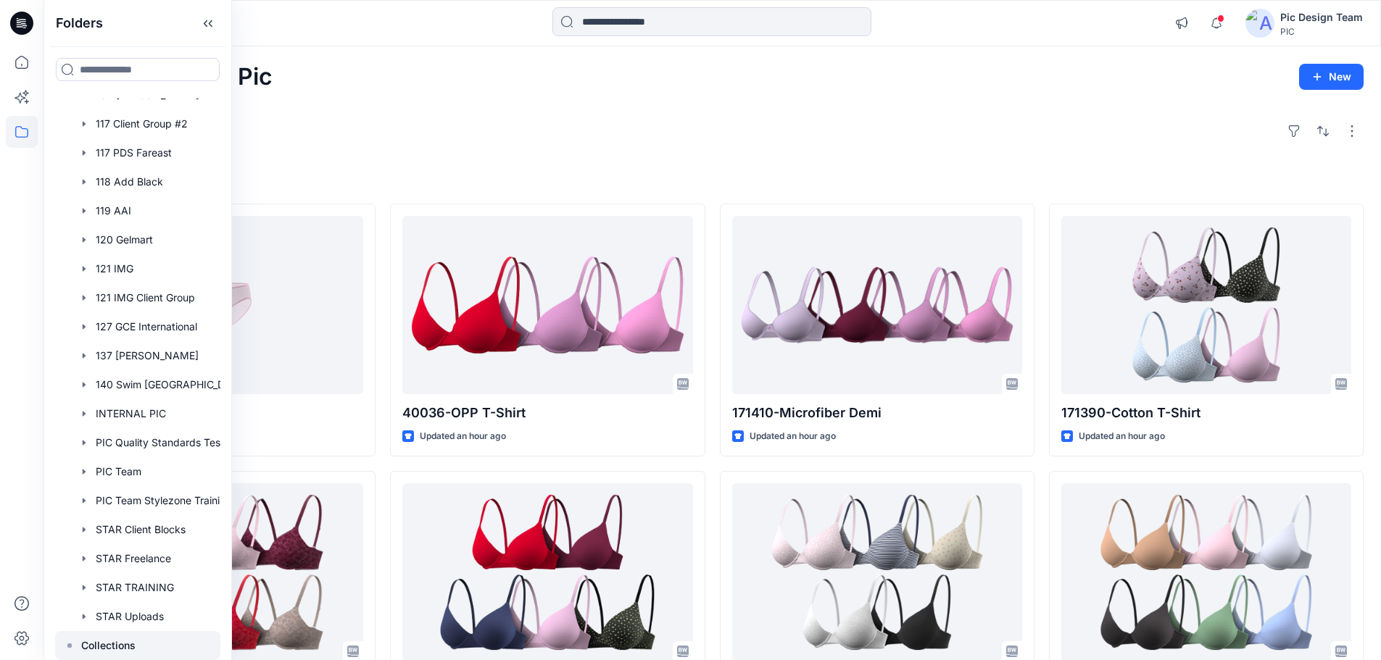
click at [77, 638] on div at bounding box center [137, 645] width 165 height 29
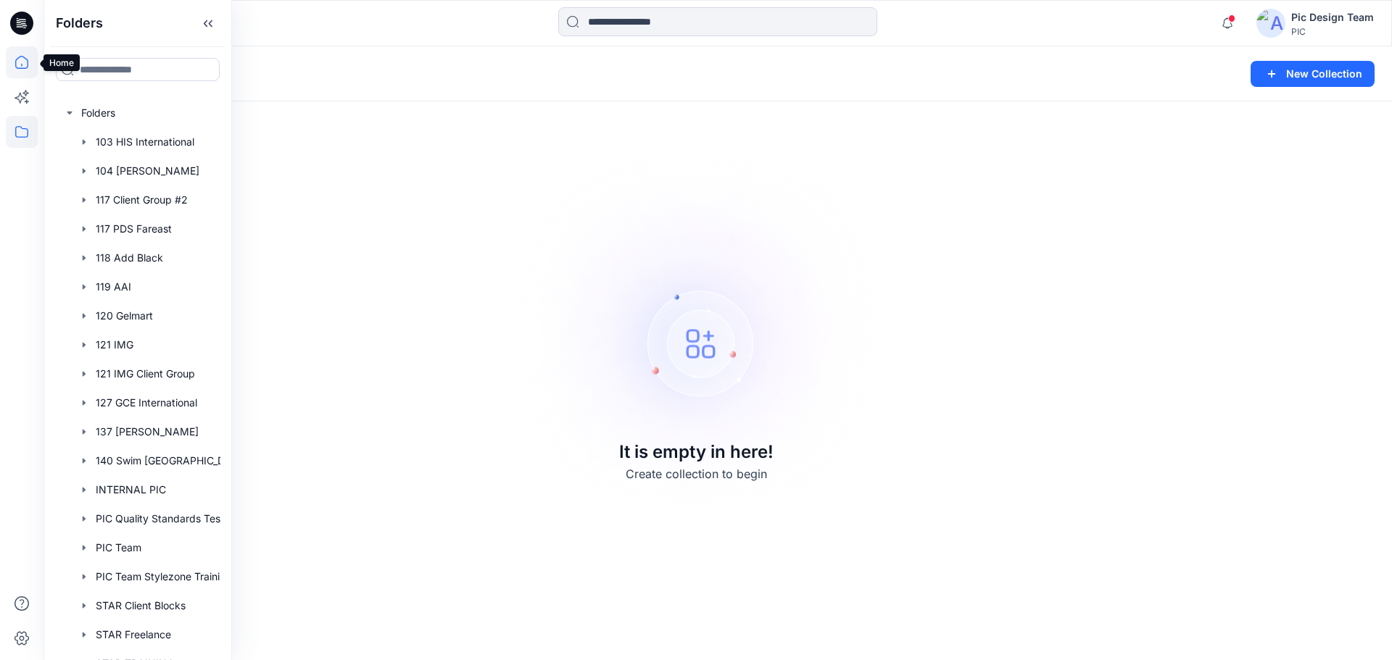
click at [28, 59] on icon at bounding box center [22, 62] width 32 height 32
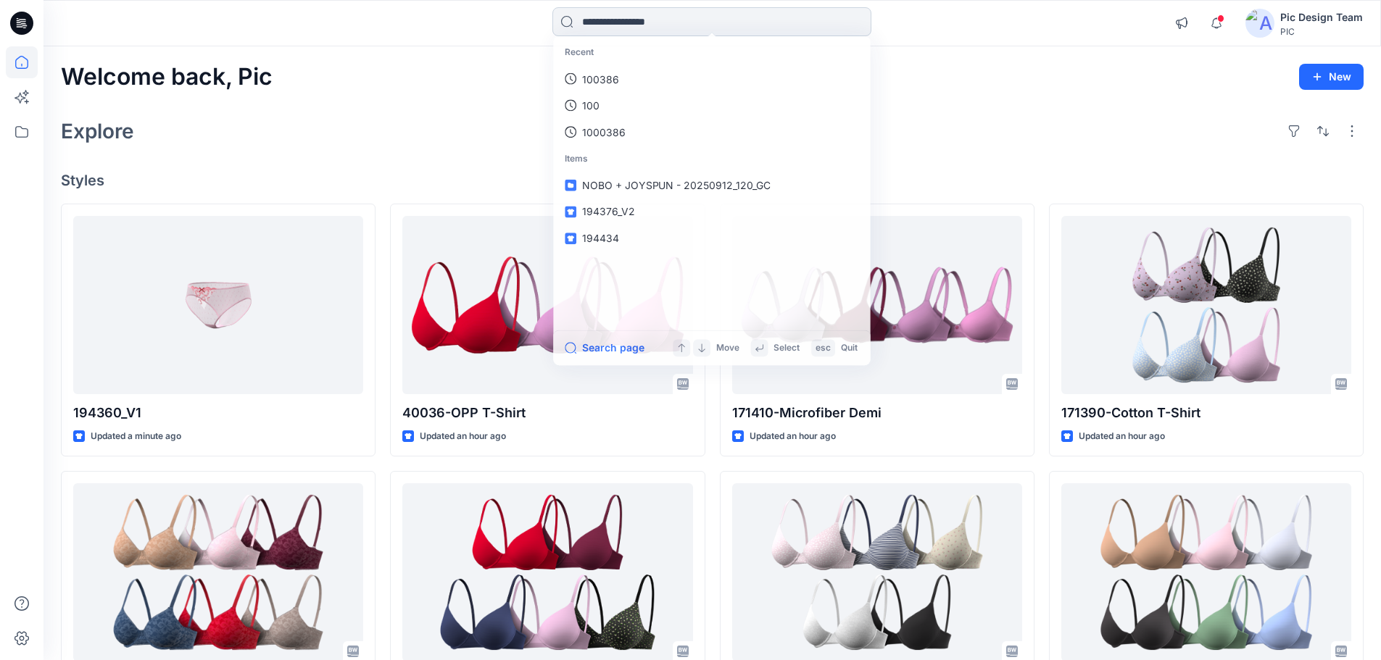
click at [629, 25] on input at bounding box center [711, 21] width 319 height 29
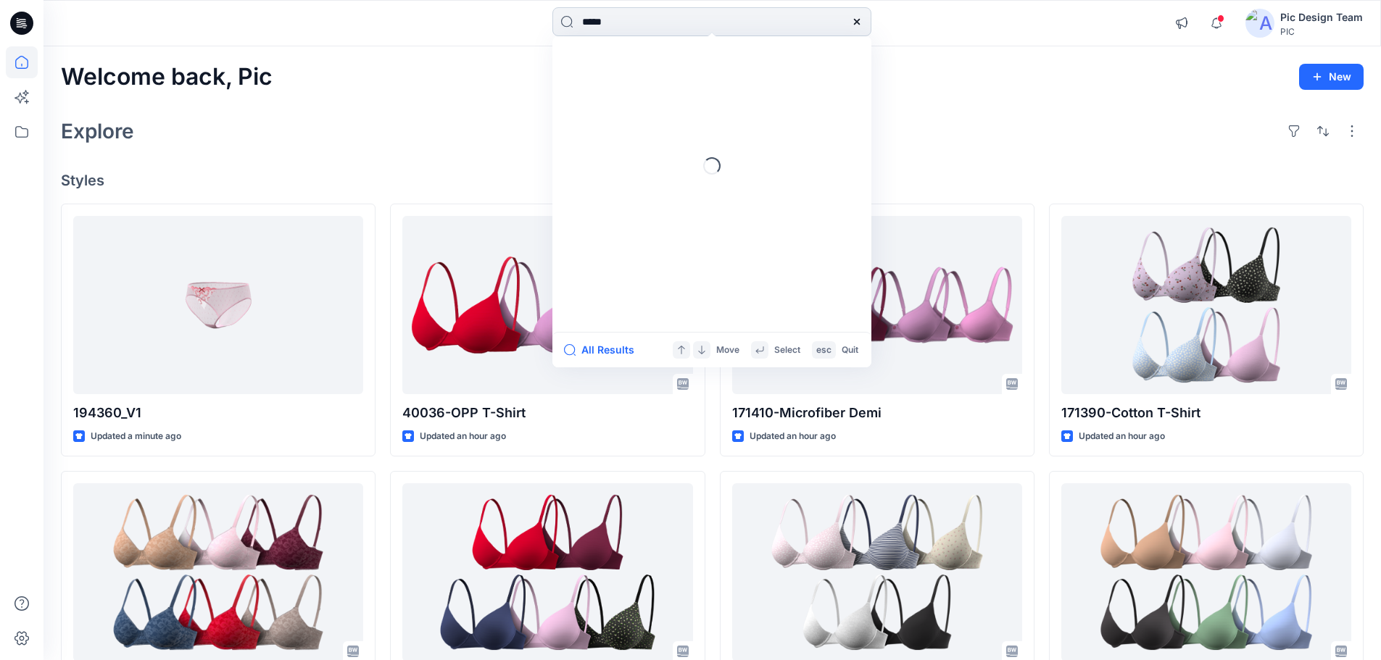
type input "******"
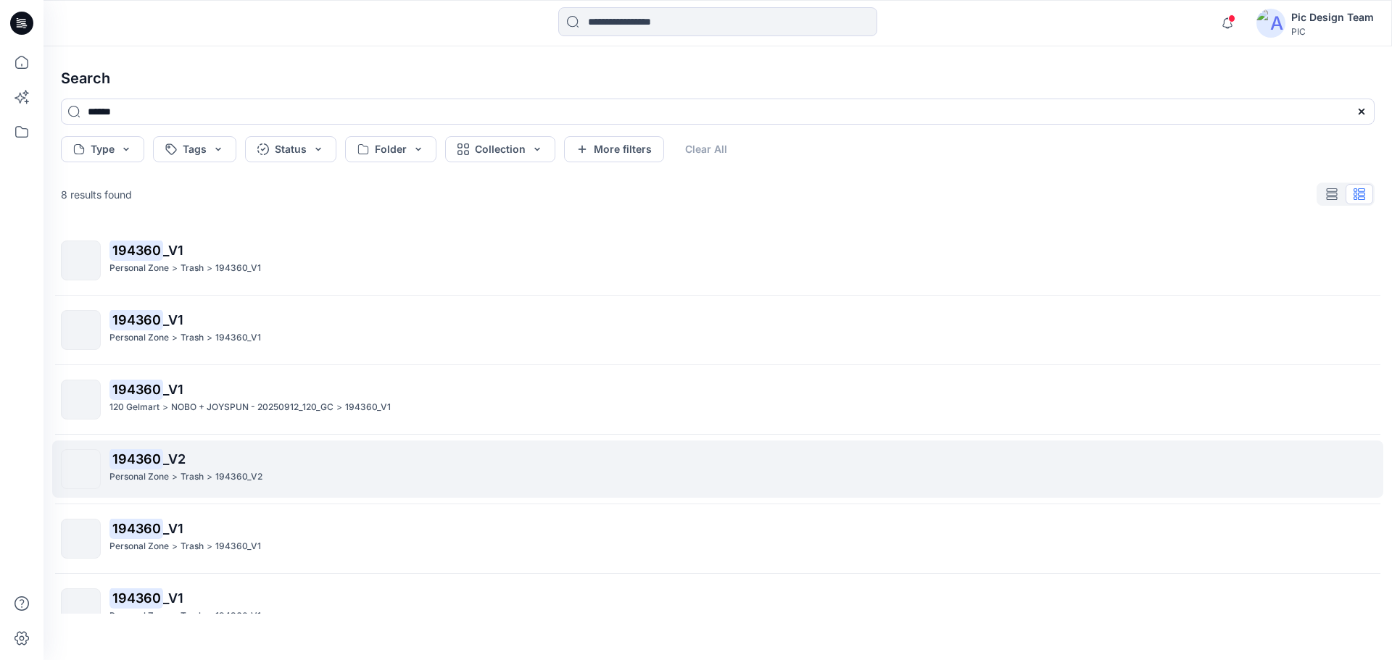
click at [269, 460] on p "194360 _V2" at bounding box center [741, 459] width 1264 height 20
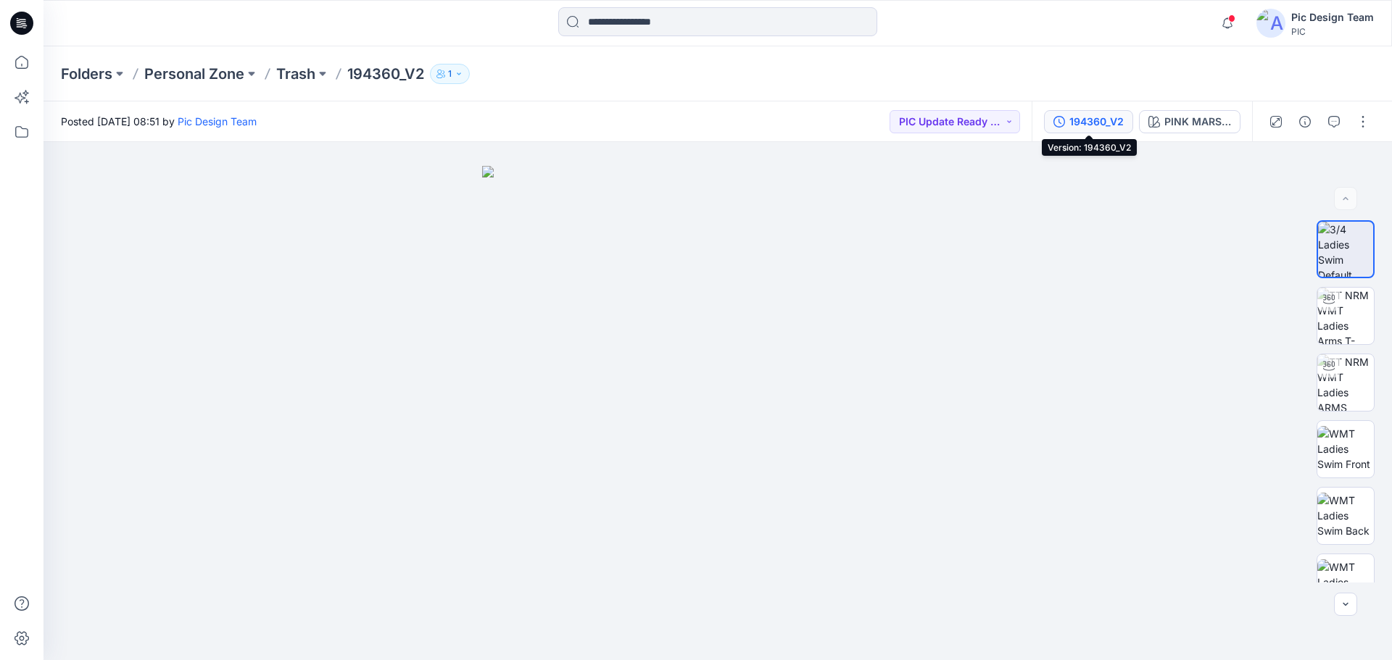
click at [1111, 121] on div "194360_V2" at bounding box center [1096, 122] width 54 height 16
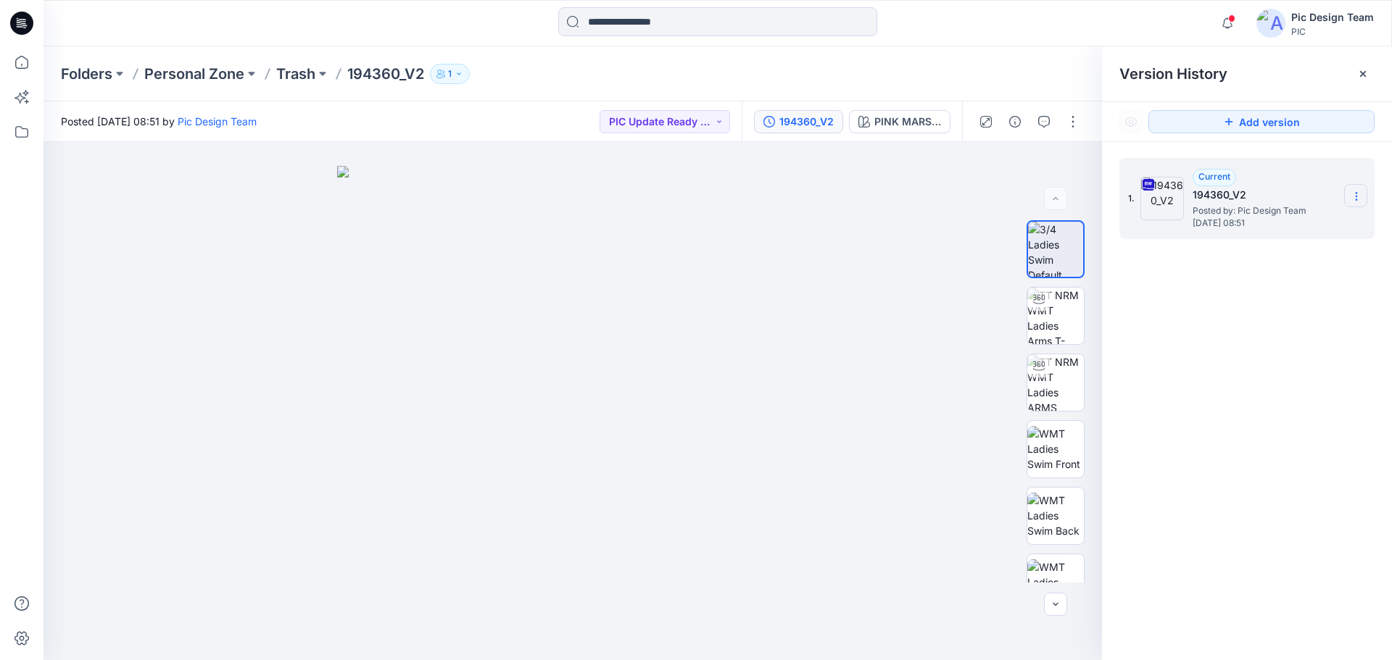
click at [1350, 192] on icon at bounding box center [1356, 197] width 12 height 12
click at [1271, 231] on span "Download Source BW File" at bounding box center [1283, 224] width 122 height 17
click at [20, 66] on icon at bounding box center [22, 62] width 32 height 32
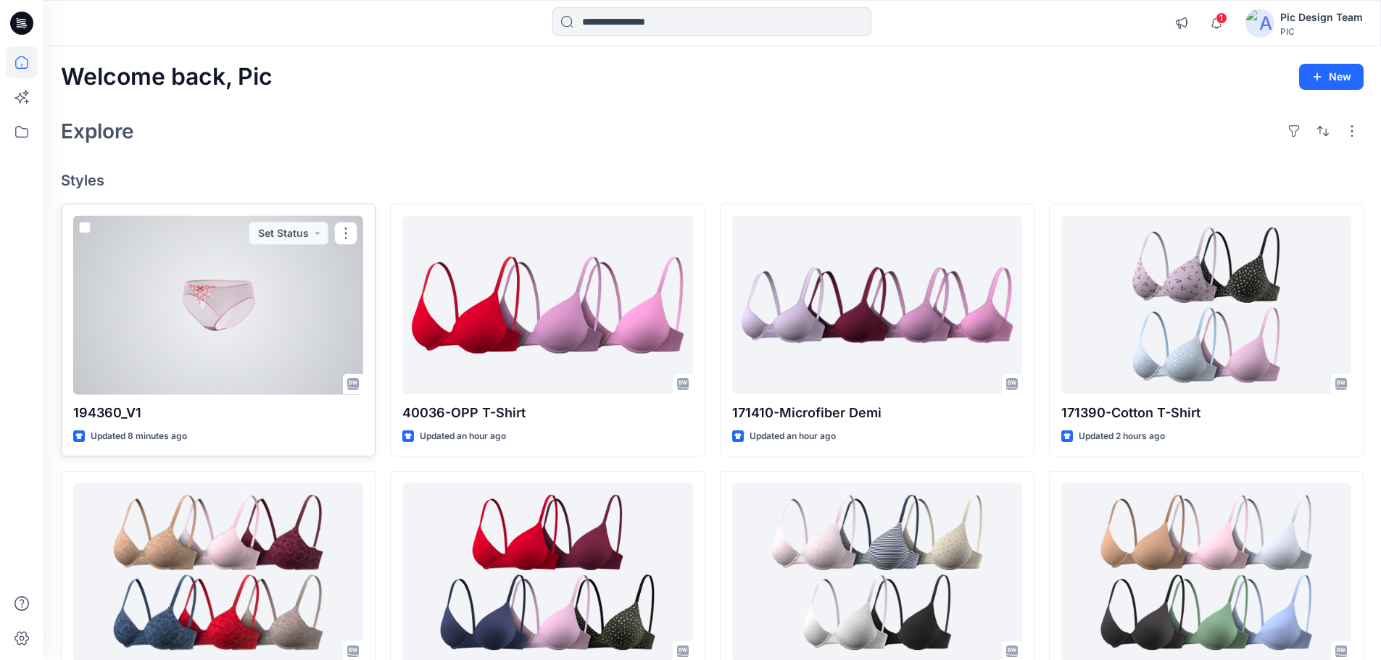
click at [201, 347] on div at bounding box center [218, 305] width 290 height 179
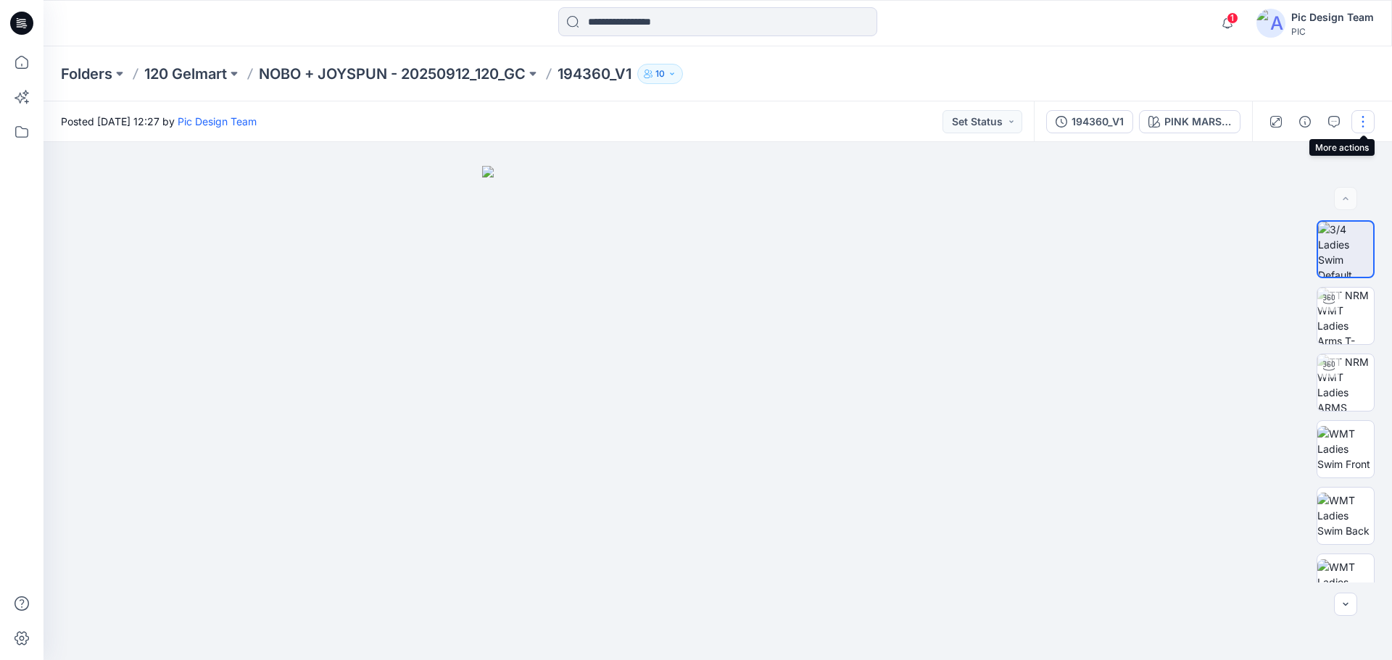
click at [1369, 118] on button "button" at bounding box center [1362, 121] width 23 height 23
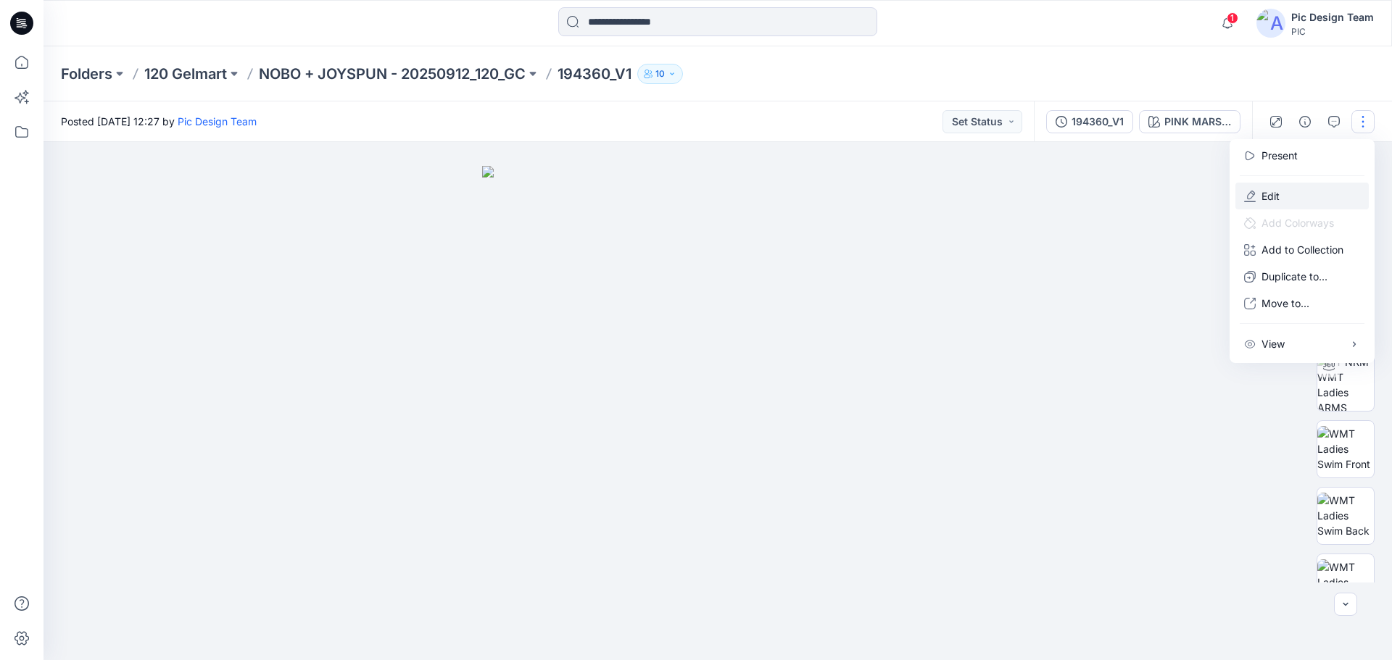
click at [1288, 204] on button "Edit" at bounding box center [1301, 196] width 133 height 27
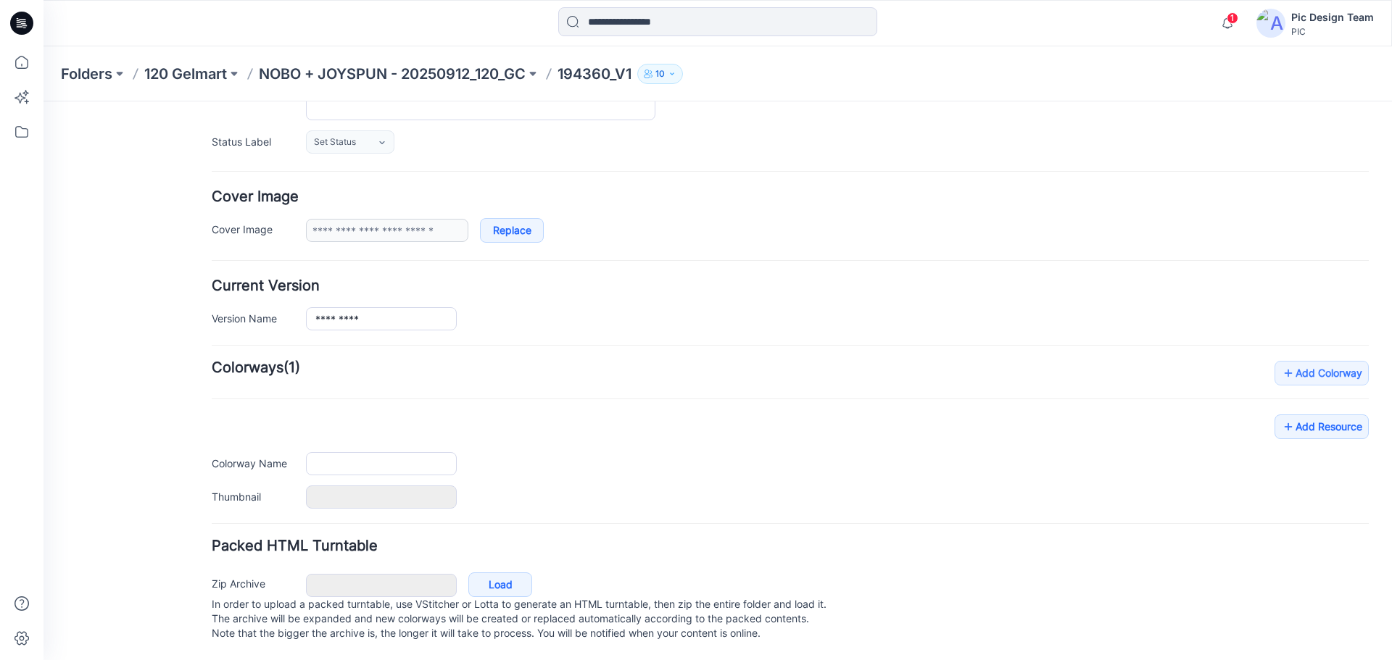
type input "*********"
type input "**********"
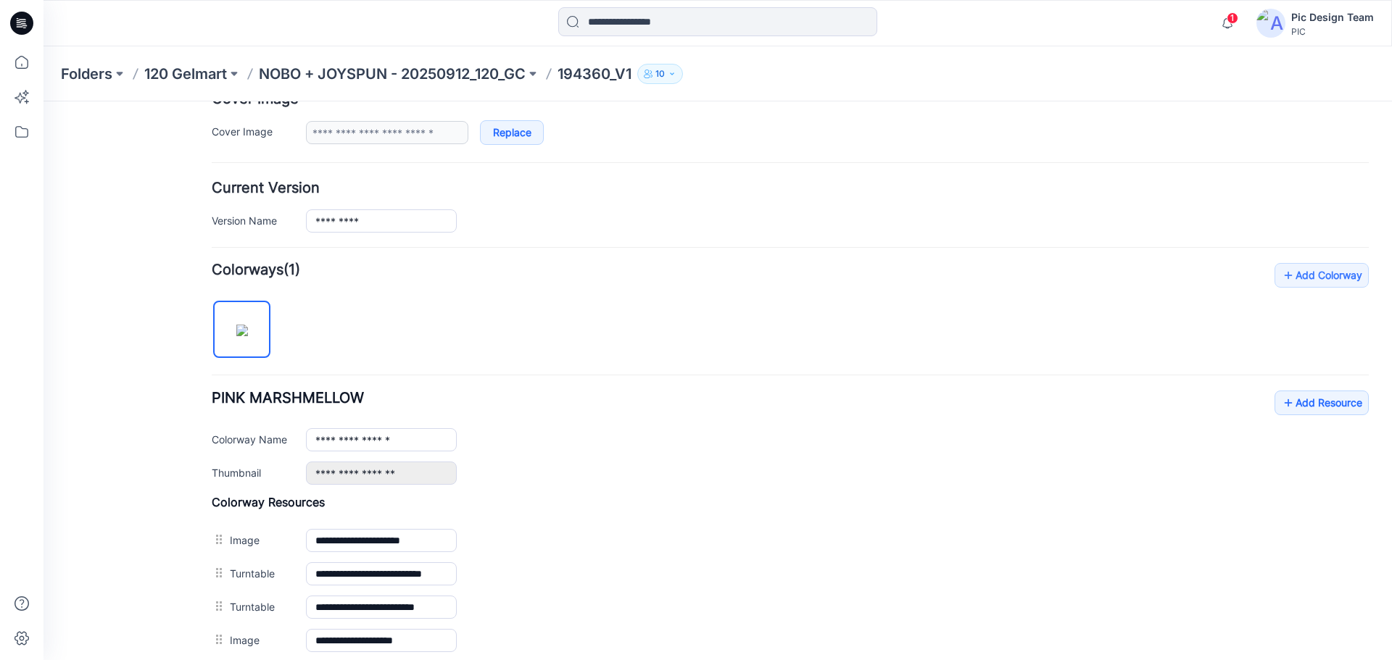
scroll to position [362, 0]
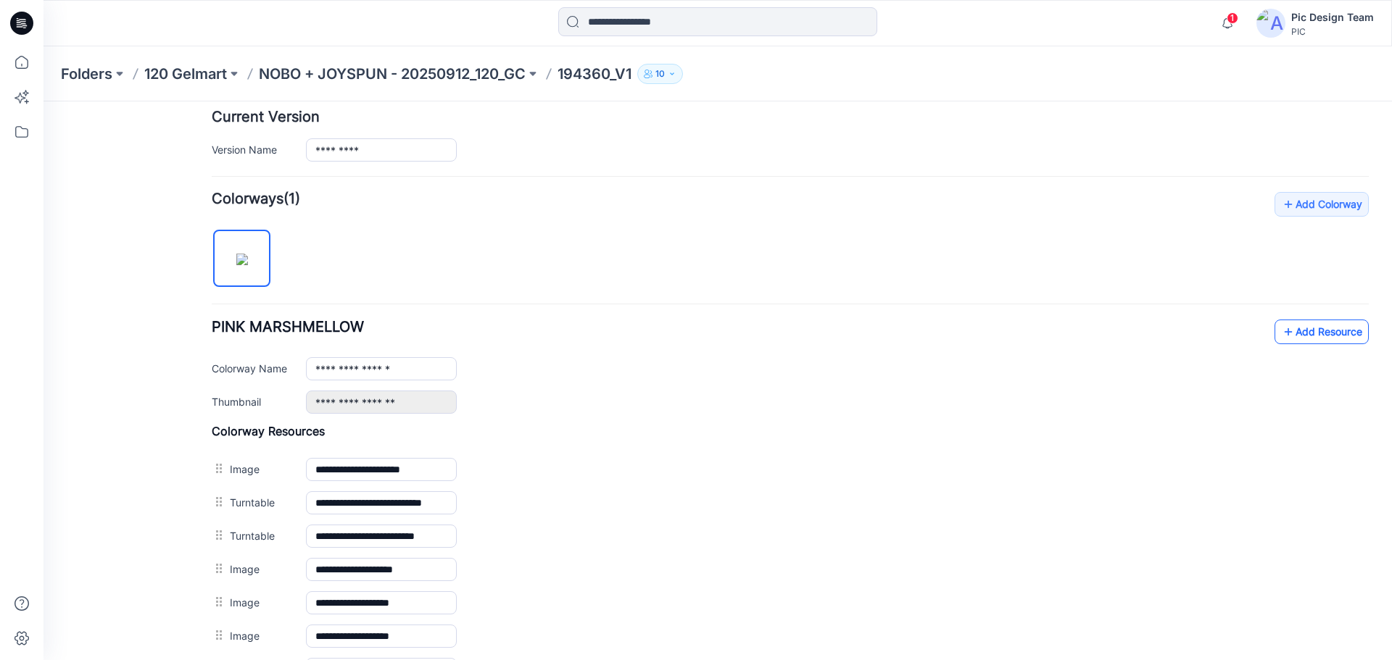
click at [1314, 331] on link "Add Resource" at bounding box center [1321, 332] width 94 height 25
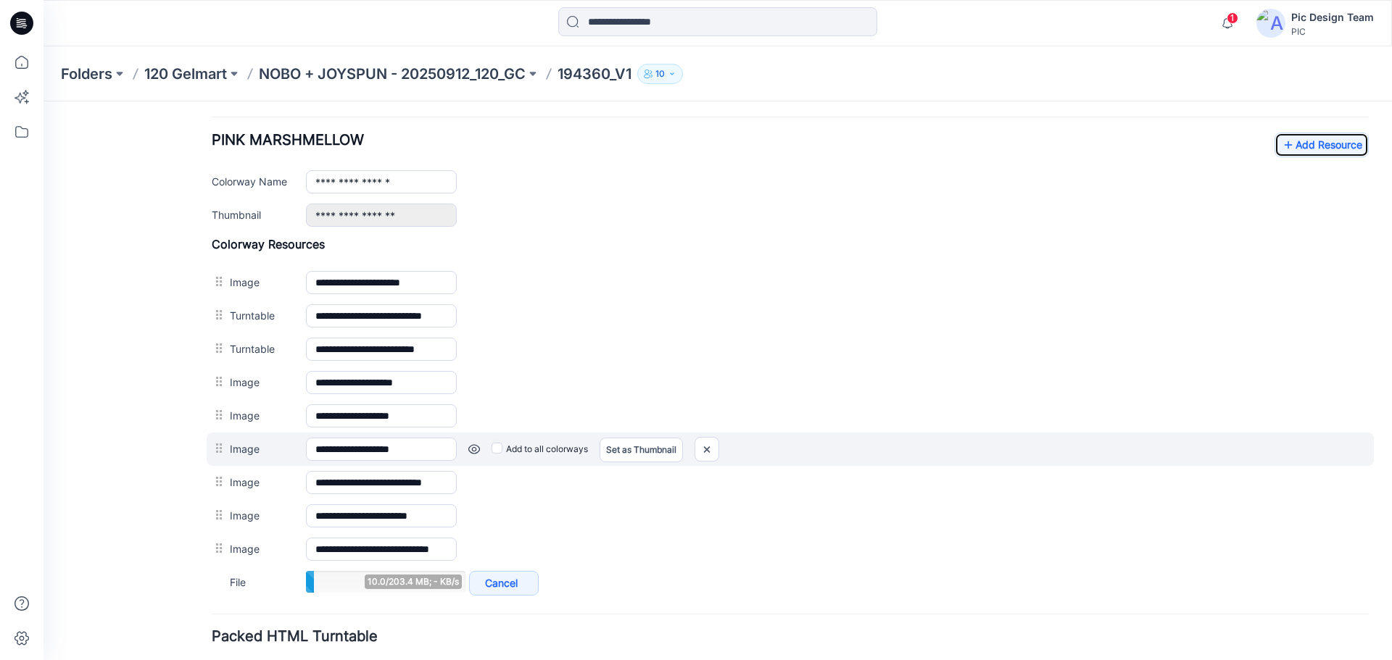
scroll to position [655, 0]
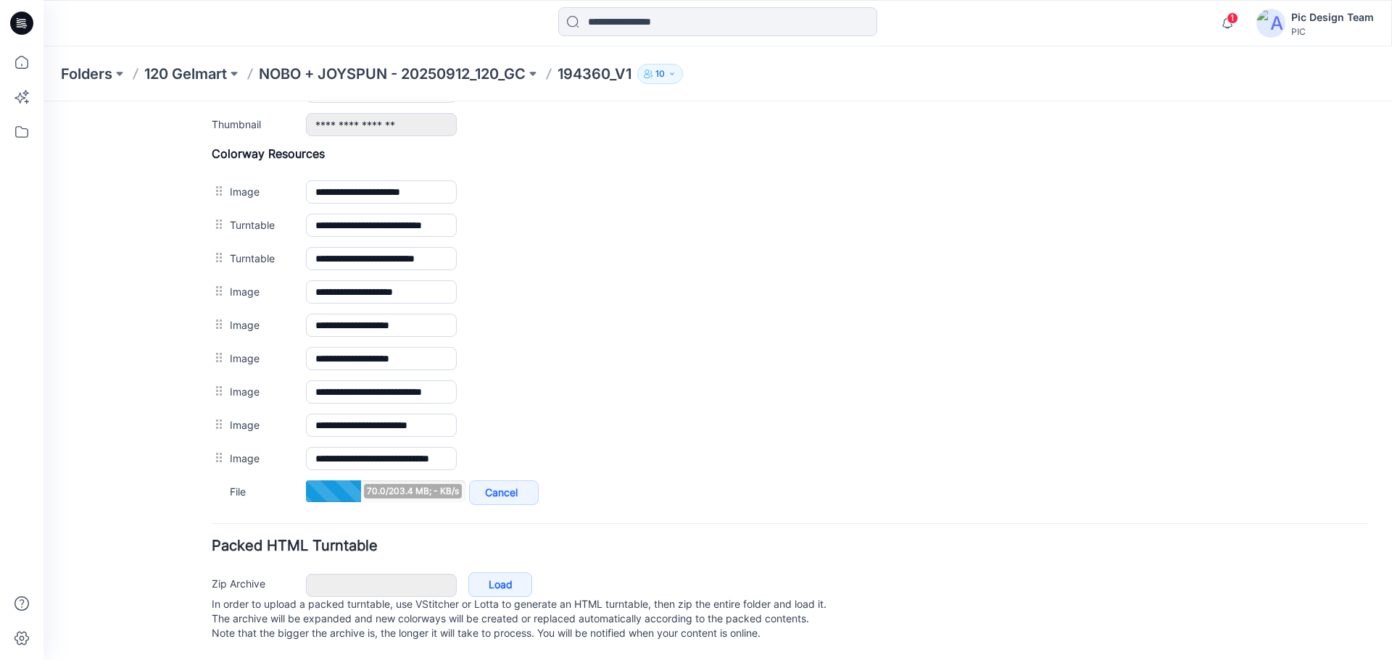
click at [46, 409] on div "General Cover Image Current Version Colorways Packed Turntable Style Present Ch…" at bounding box center [708, 60] width 1331 height 1199
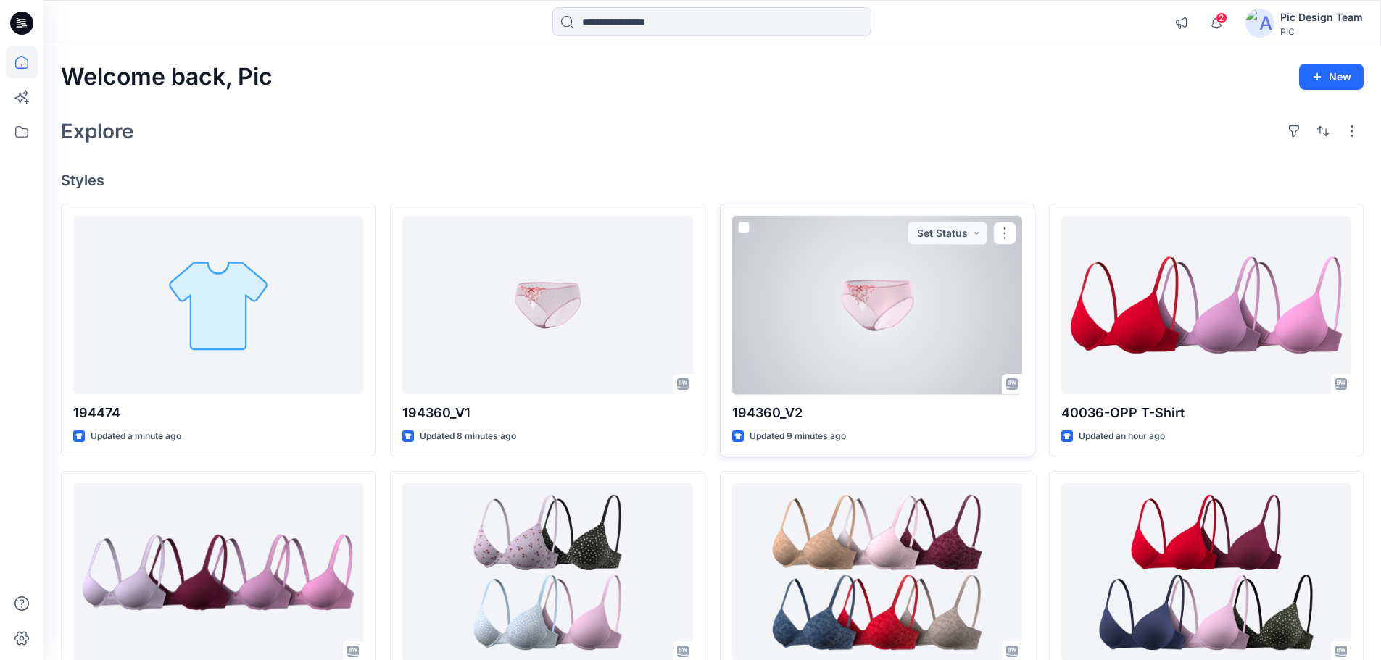
click at [883, 338] on div at bounding box center [877, 305] width 290 height 179
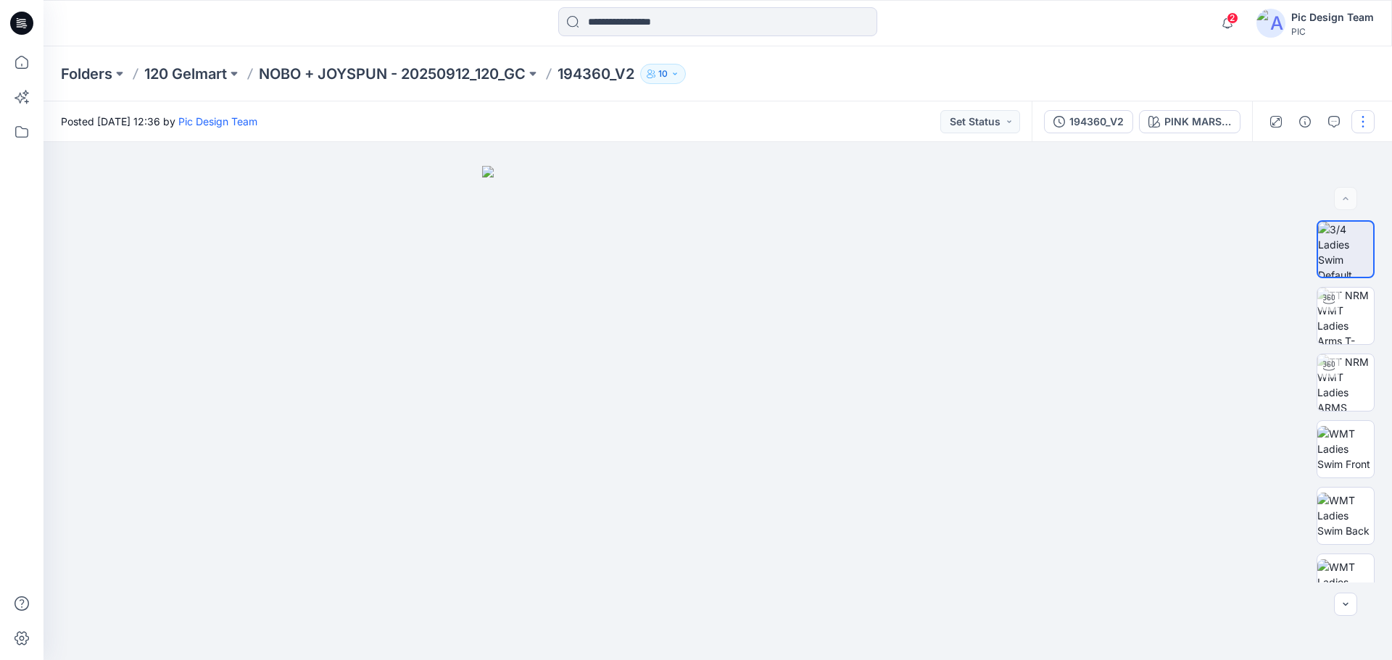
click at [1366, 119] on button "button" at bounding box center [1362, 121] width 23 height 23
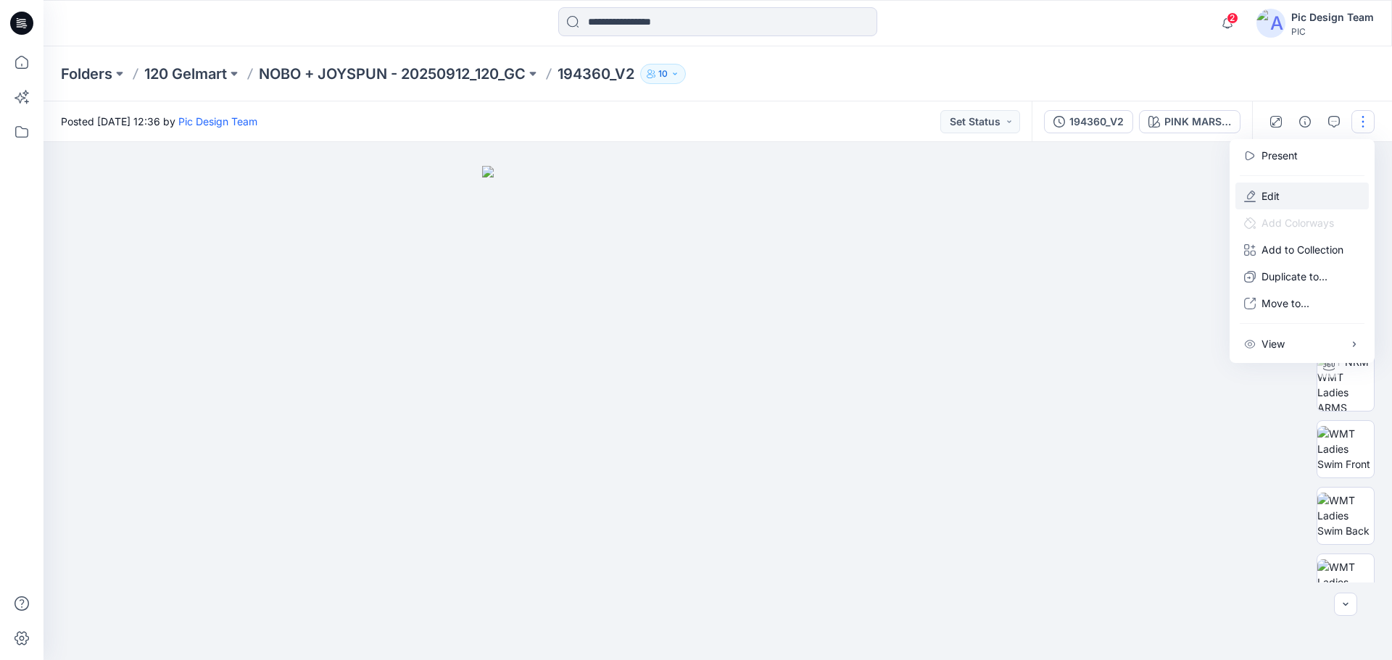
click at [1278, 194] on p "Edit" at bounding box center [1270, 195] width 18 height 15
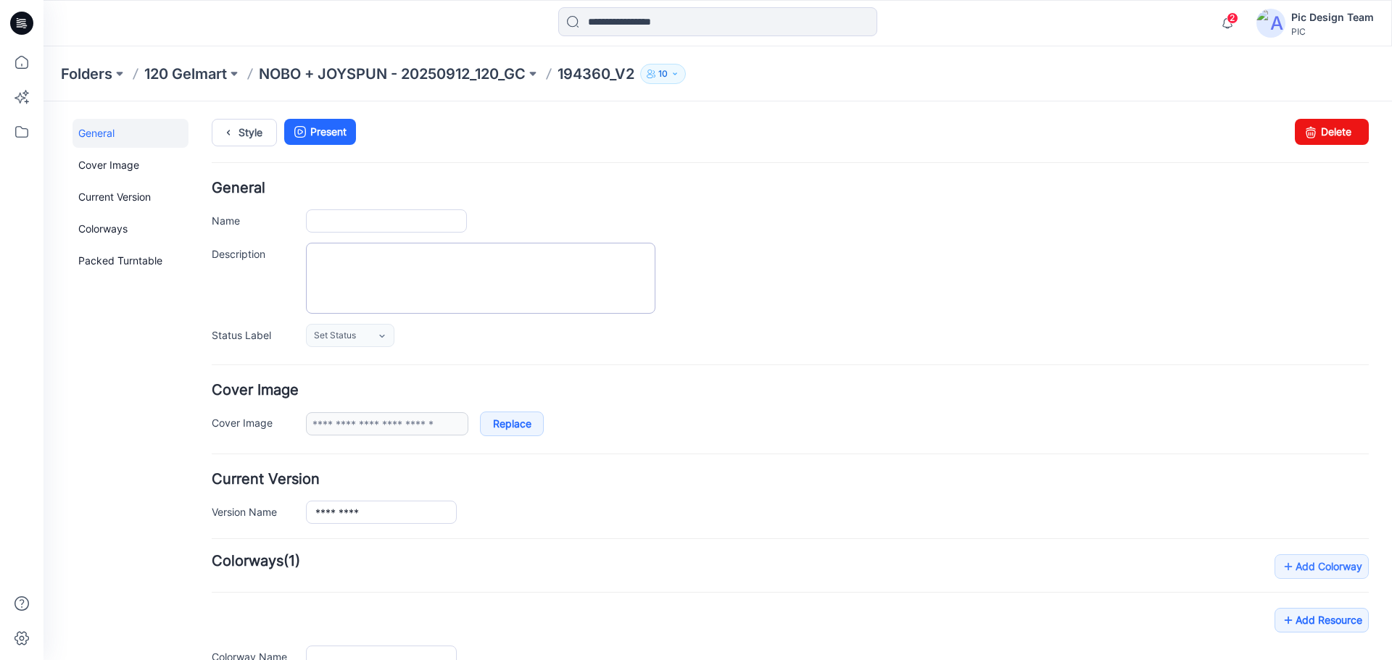
type input "*********"
type input "**********"
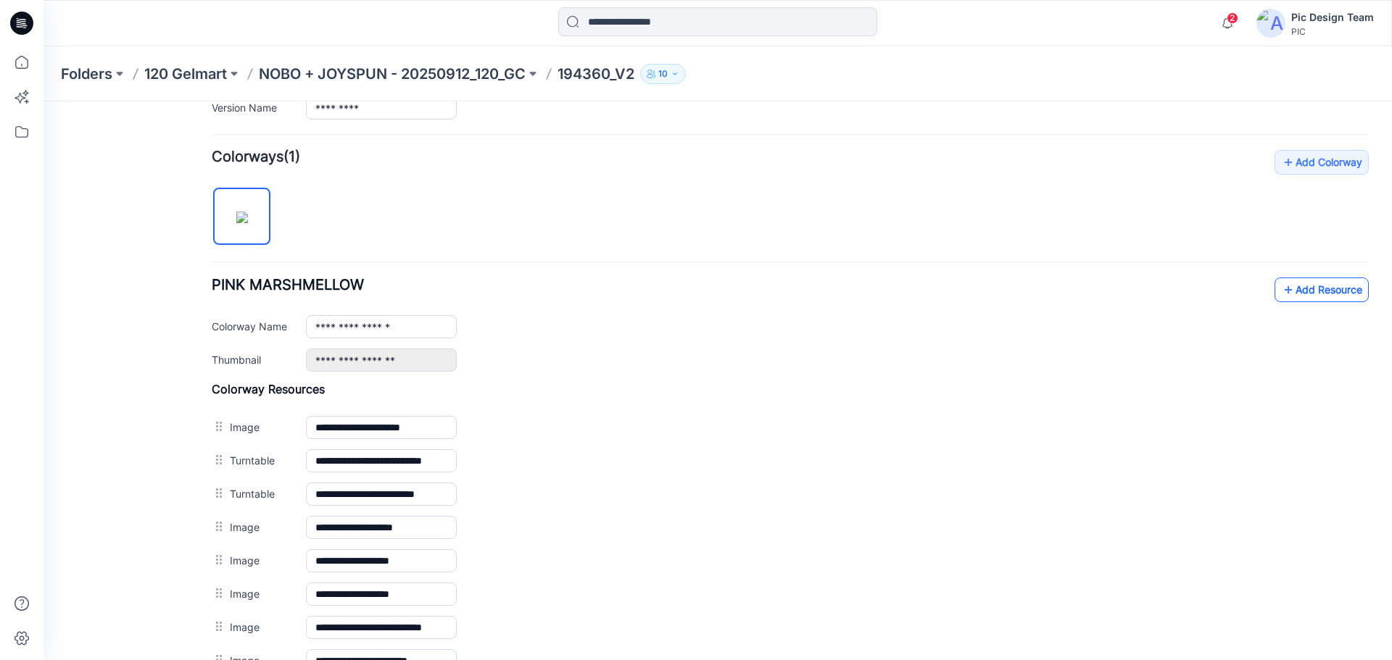
scroll to position [404, 0]
click at [1312, 294] on link "Add Resource" at bounding box center [1321, 290] width 94 height 25
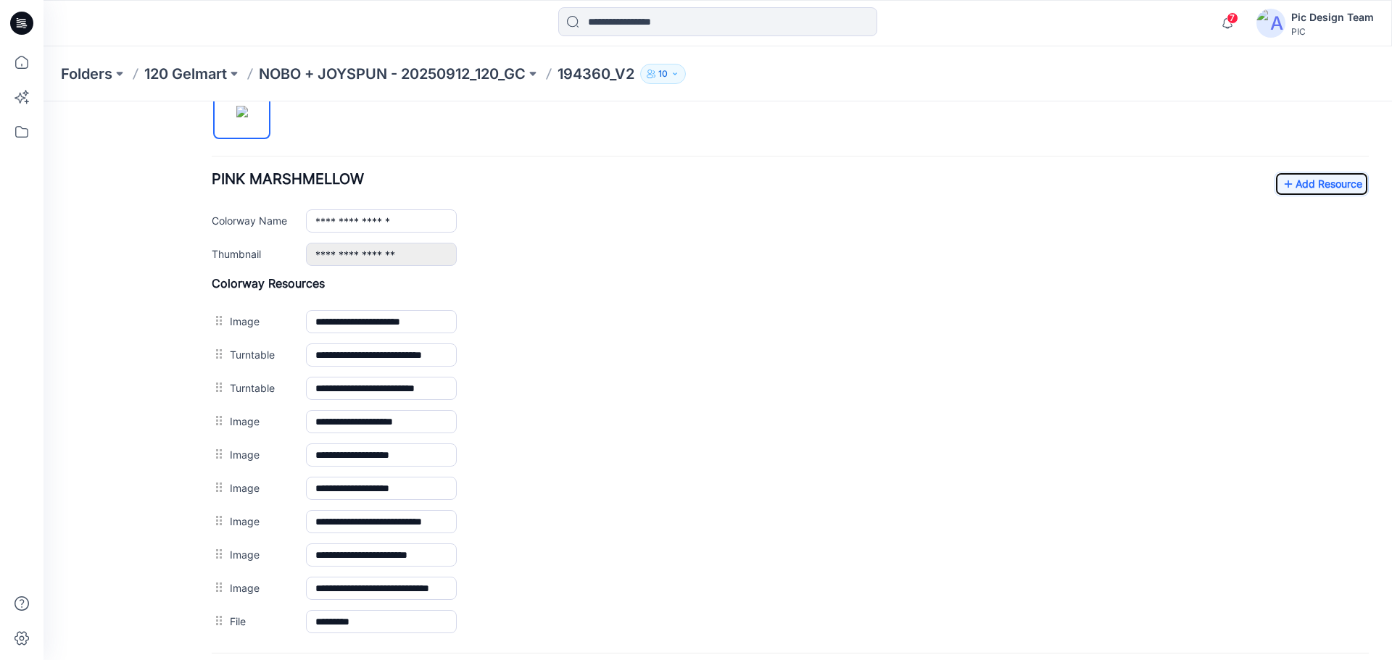
scroll to position [292, 0]
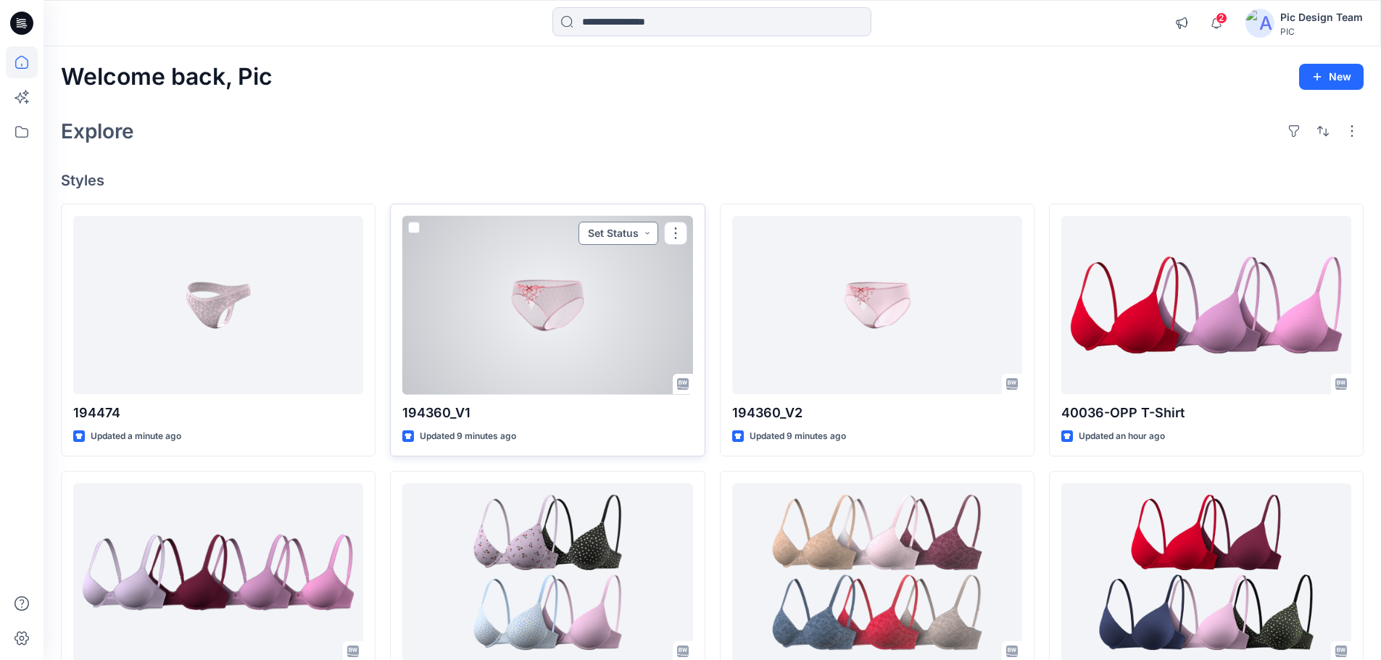
click at [647, 234] on button "Set Status" at bounding box center [618, 233] width 80 height 23
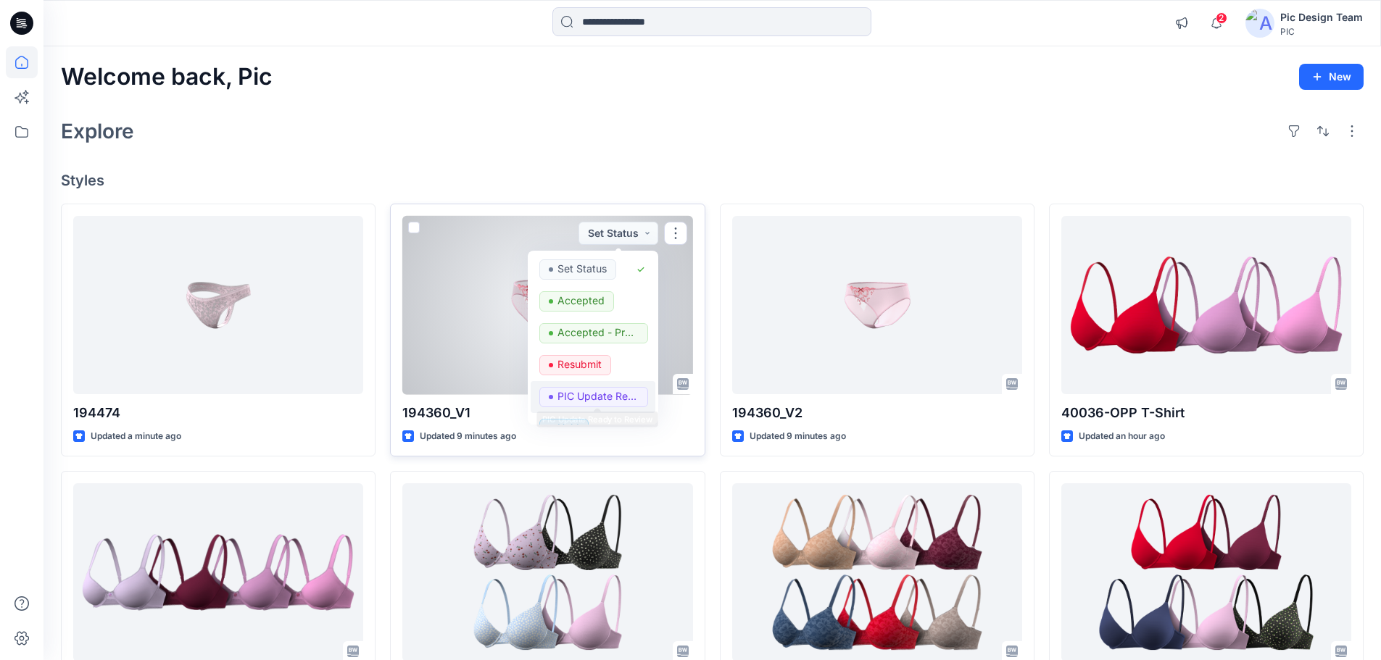
click at [577, 392] on p "PIC Update Ready to Review" at bounding box center [597, 396] width 81 height 19
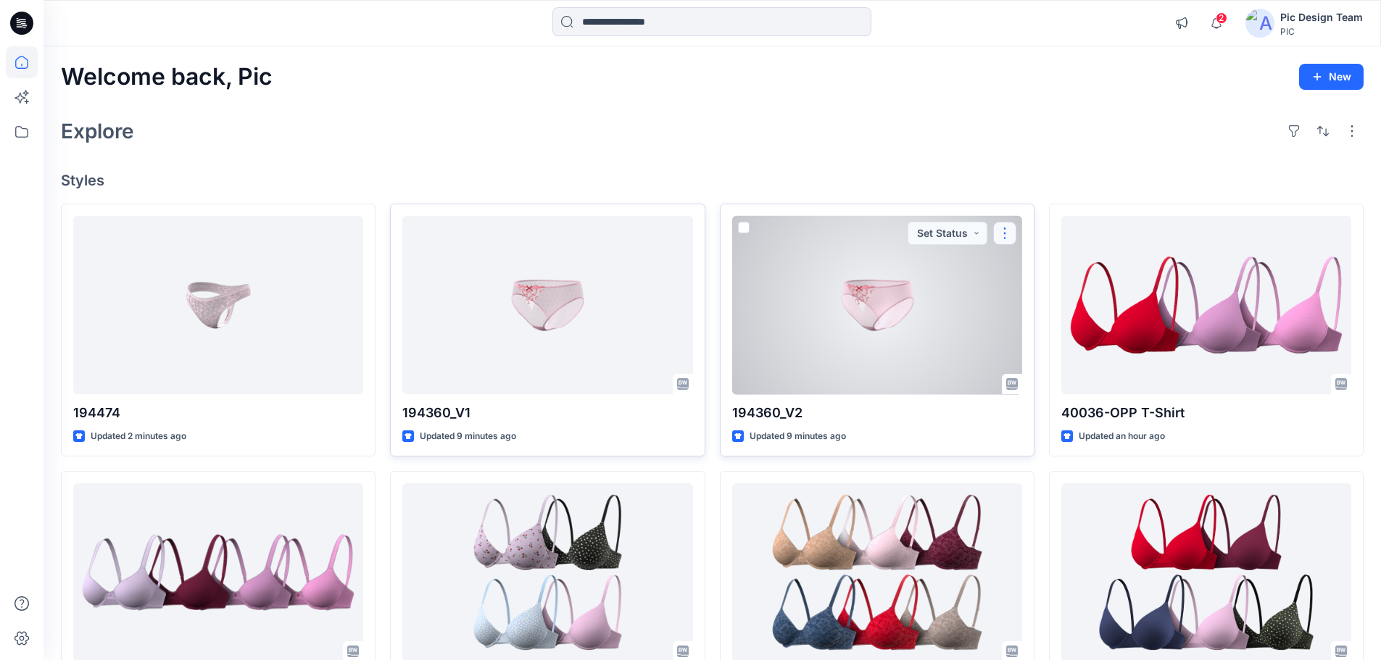
click at [1005, 232] on button "button" at bounding box center [1004, 233] width 23 height 23
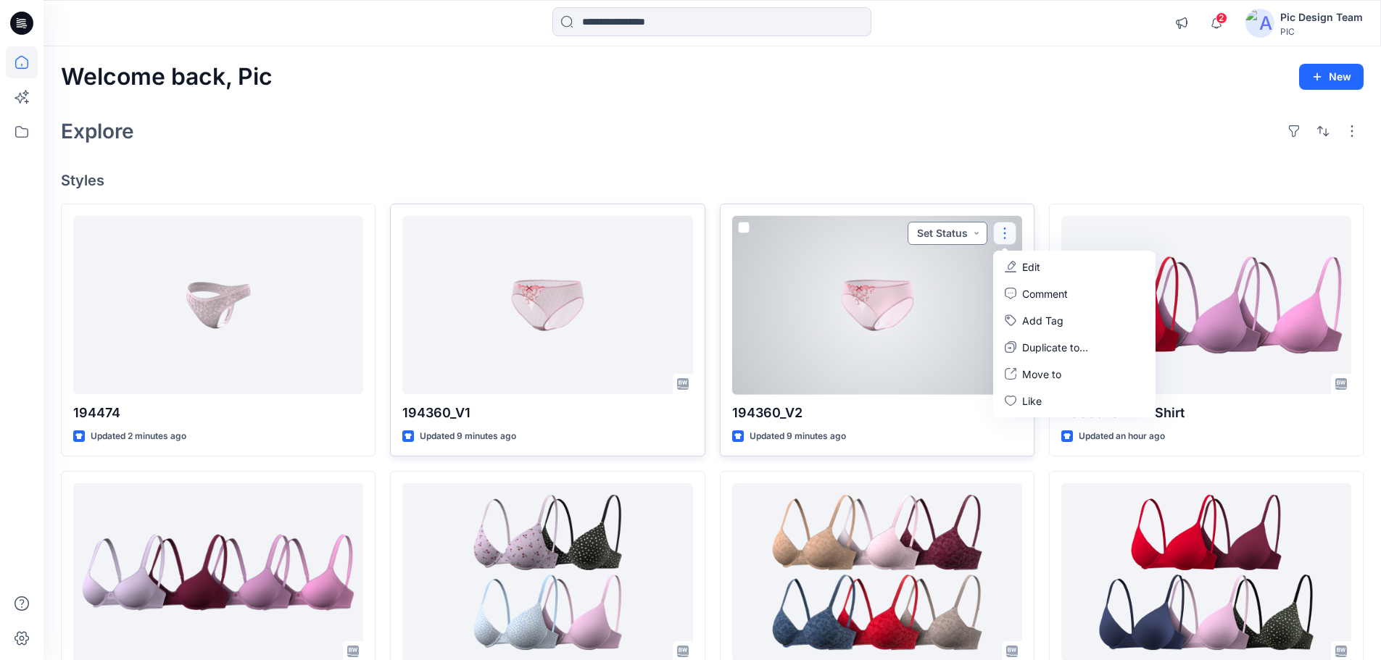
click at [965, 228] on button "Set Status" at bounding box center [948, 233] width 80 height 23
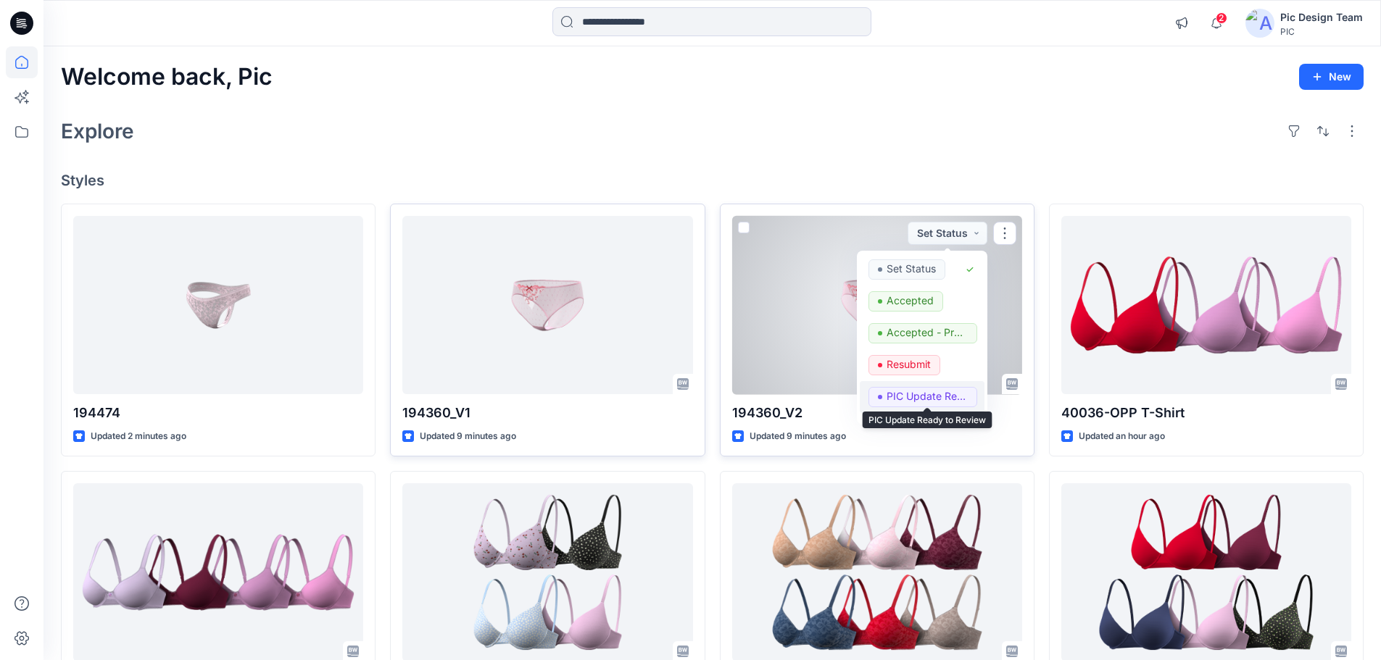
click at [901, 391] on p "PIC Update Ready to Review" at bounding box center [927, 396] width 81 height 19
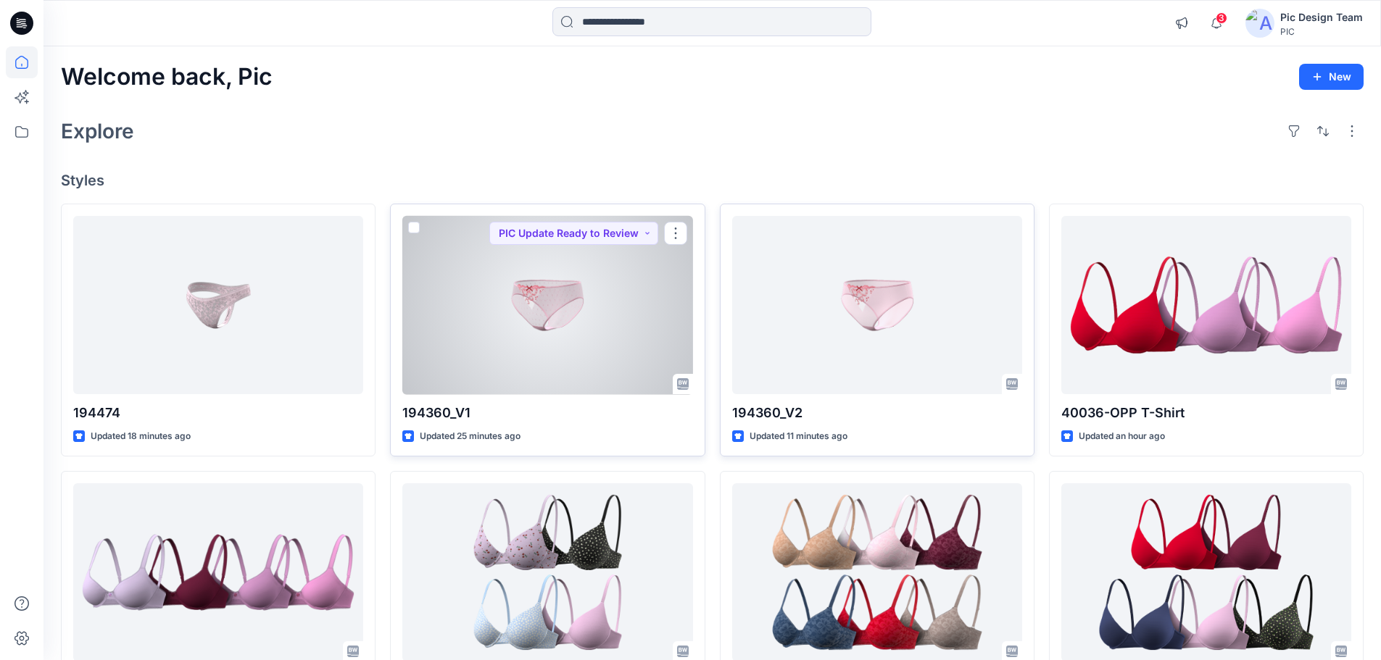
click at [549, 327] on div at bounding box center [547, 305] width 290 height 179
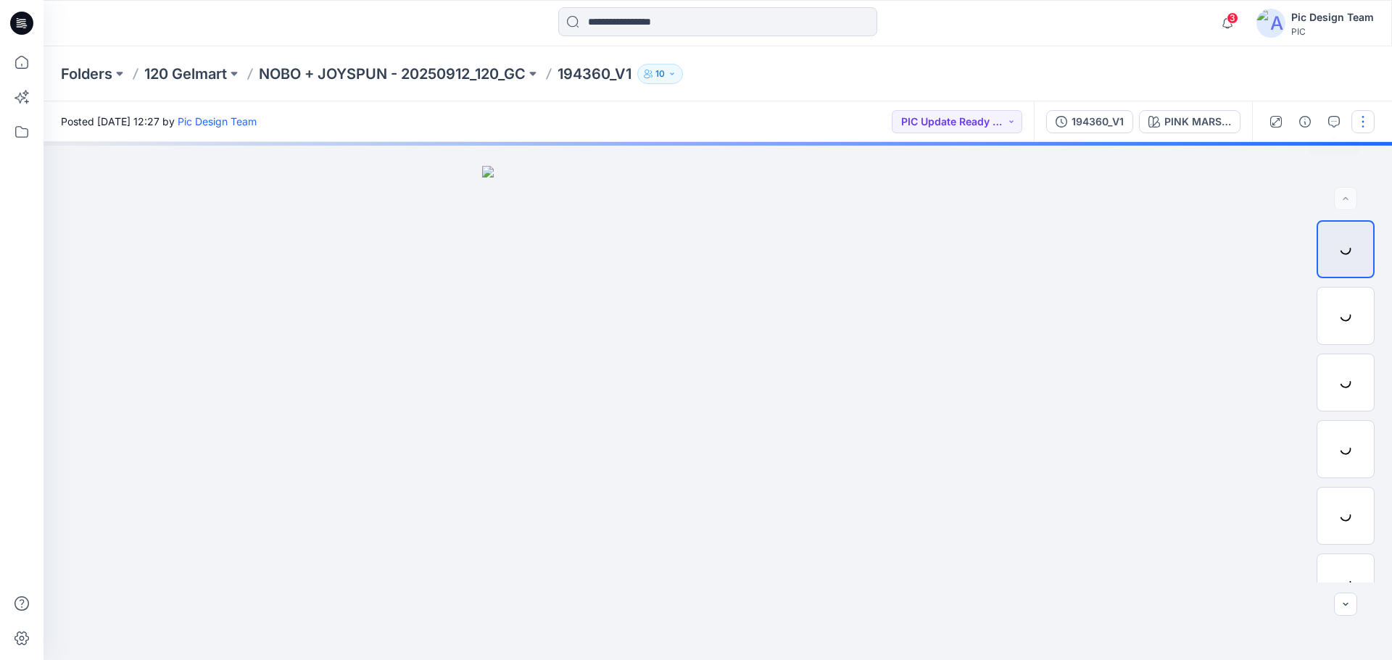
click at [1363, 122] on button "button" at bounding box center [1362, 121] width 23 height 23
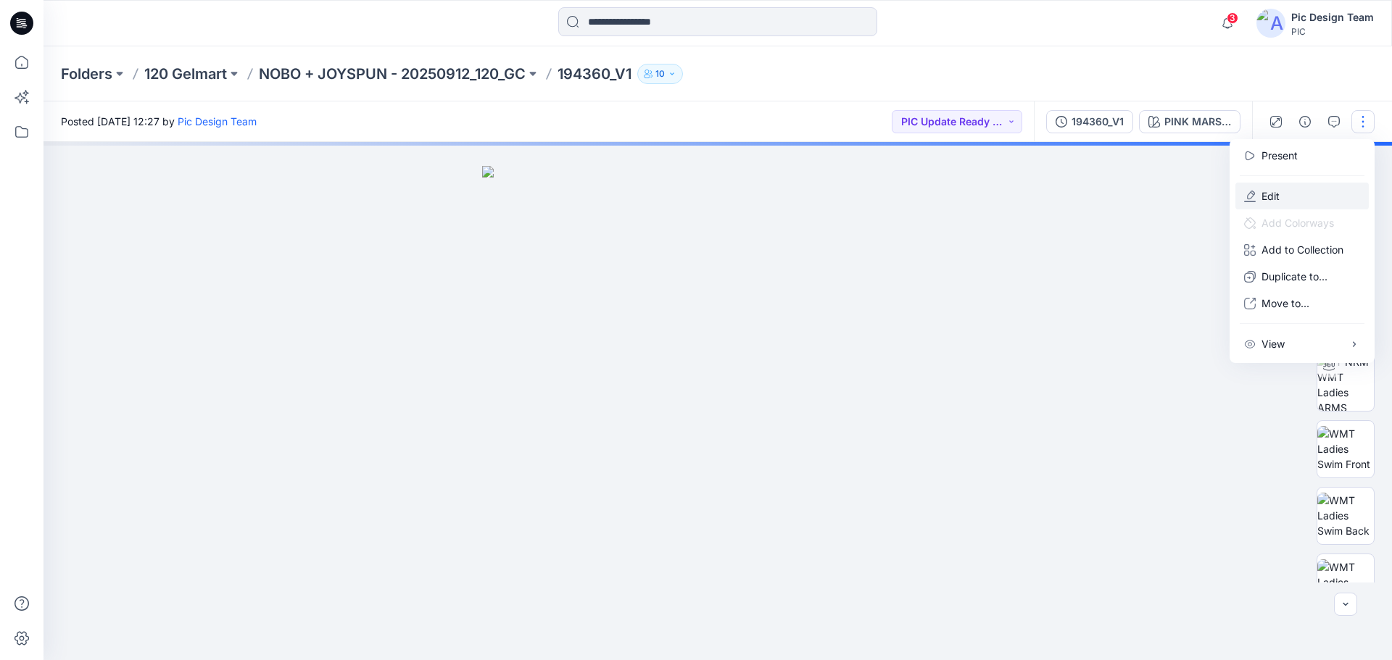
click at [1269, 194] on p "Edit" at bounding box center [1270, 195] width 18 height 15
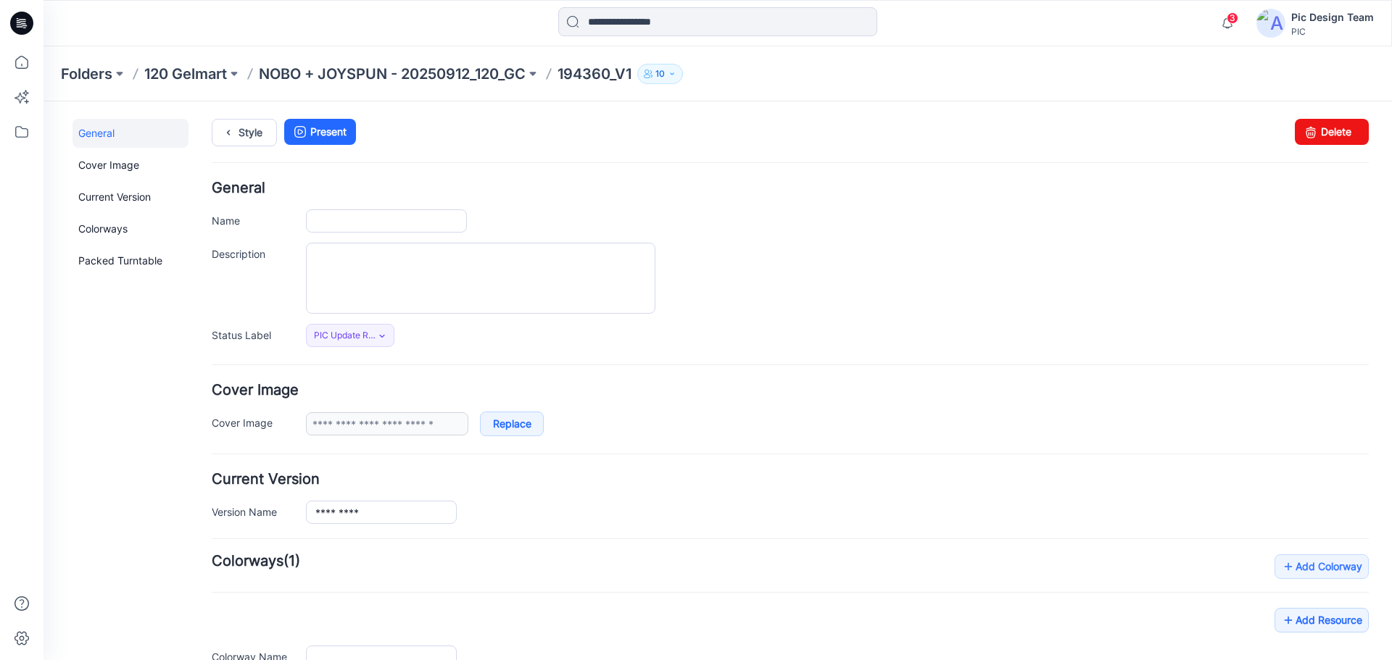
type input "*********"
type input "**********"
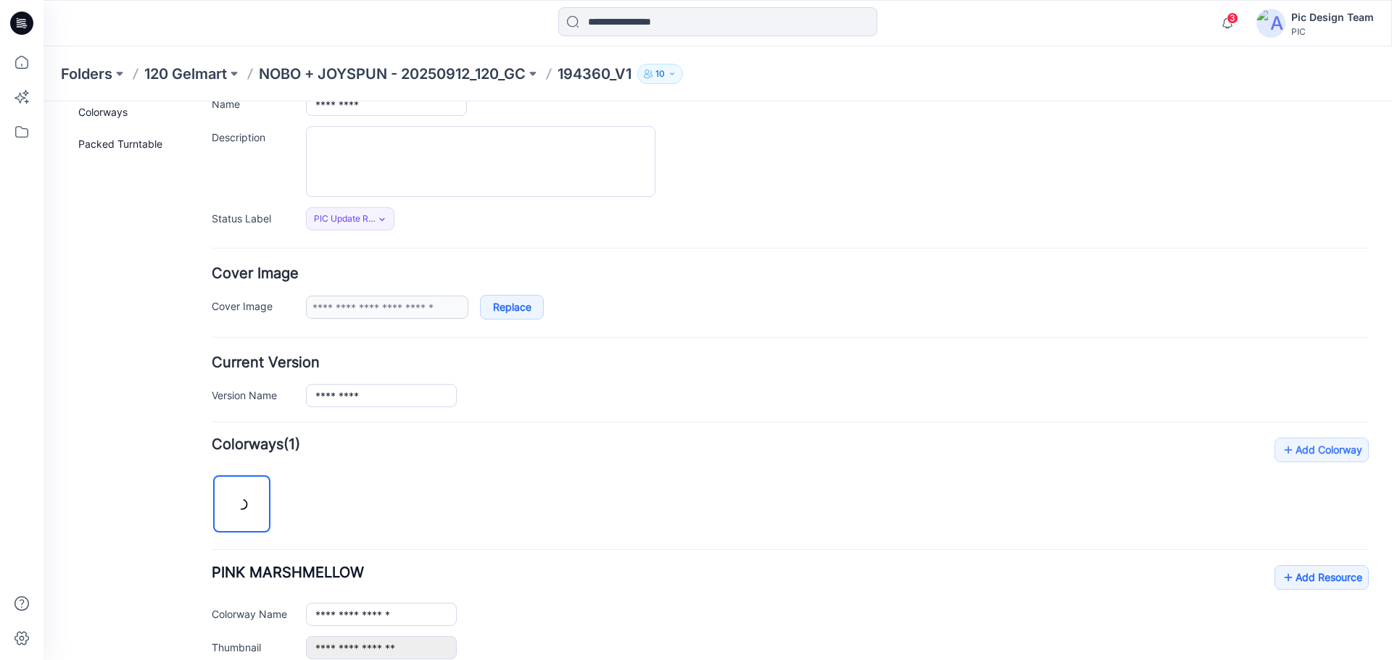
scroll to position [362, 0]
